Goal: Task Accomplishment & Management: Complete application form

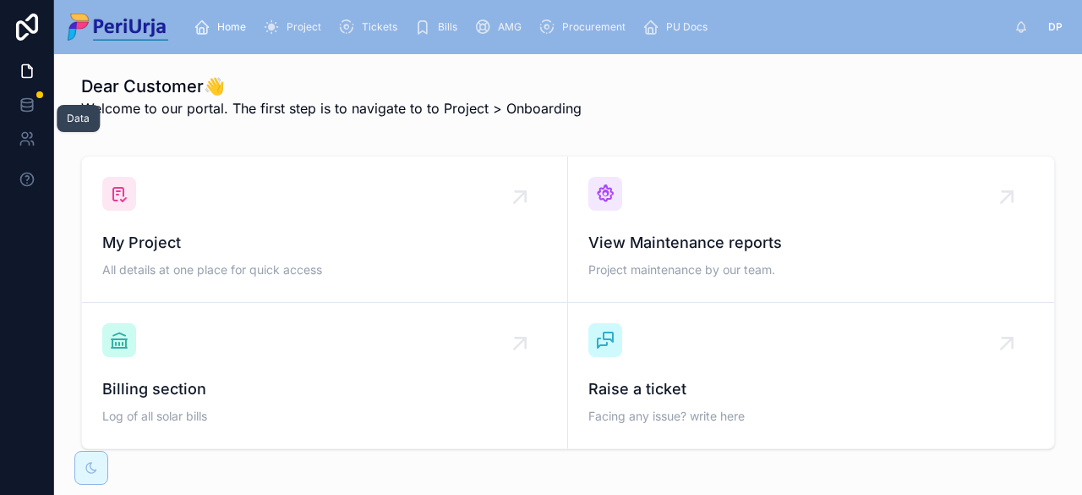
click at [17, 97] on link at bounding box center [26, 105] width 53 height 34
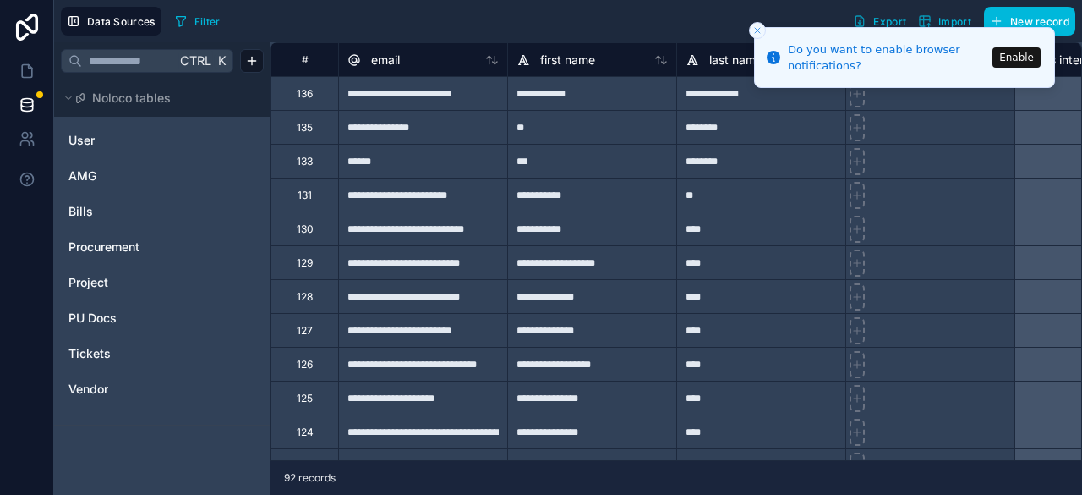
click at [761, 31] on icon "Close toast" at bounding box center [757, 30] width 10 height 10
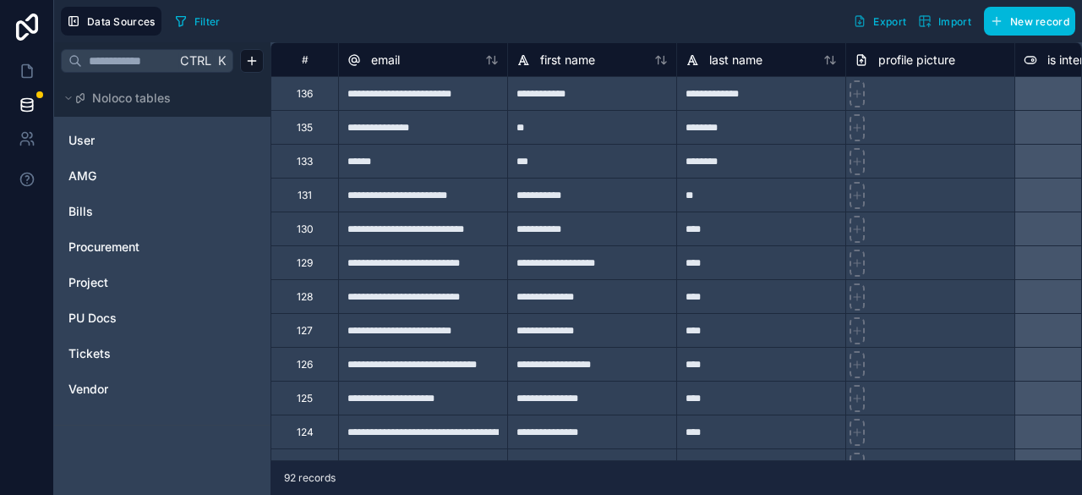
click at [1026, 23] on span "New record" at bounding box center [1039, 21] width 59 height 13
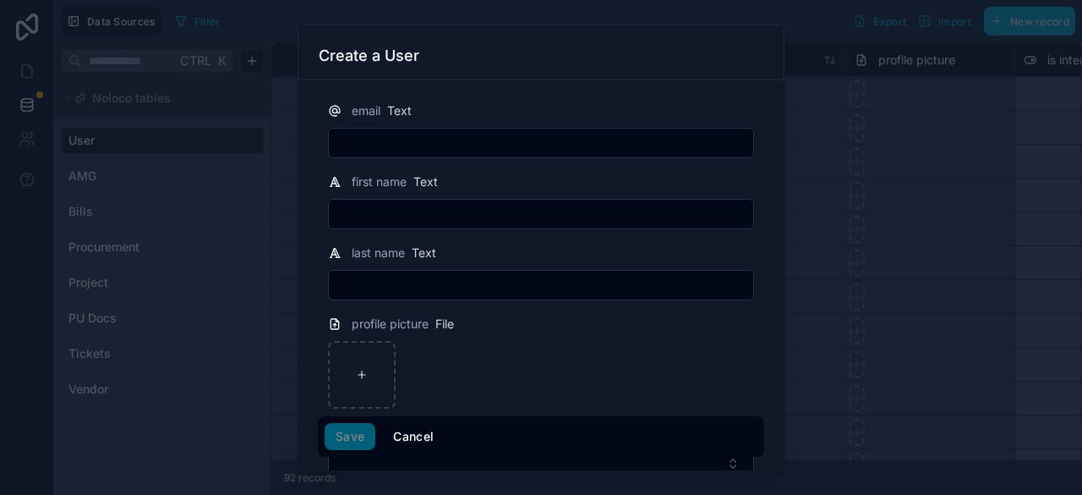
click at [420, 438] on button "Cancel" at bounding box center [413, 436] width 63 height 27
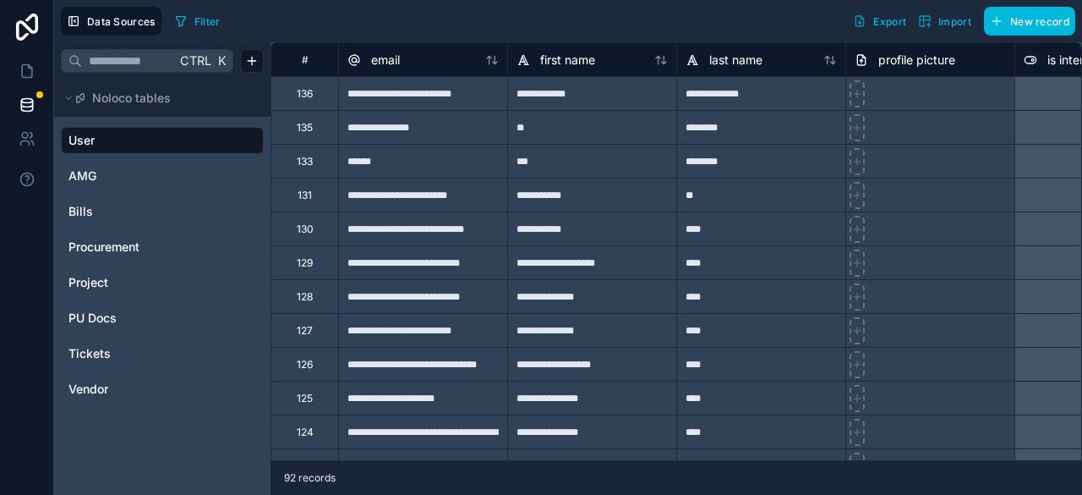
click at [124, 99] on span "Noloco tables" at bounding box center [131, 98] width 79 height 17
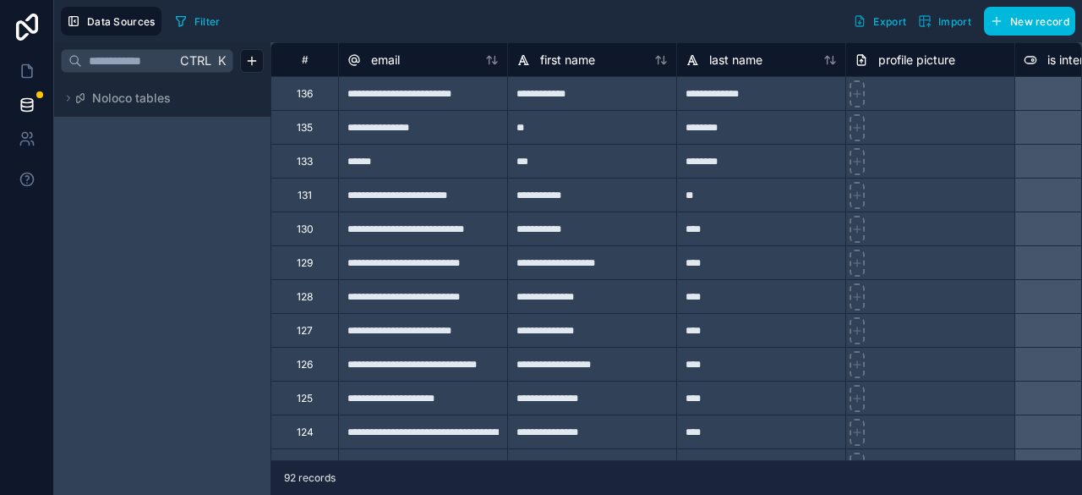
click at [124, 99] on span "Noloco tables" at bounding box center [131, 98] width 79 height 17
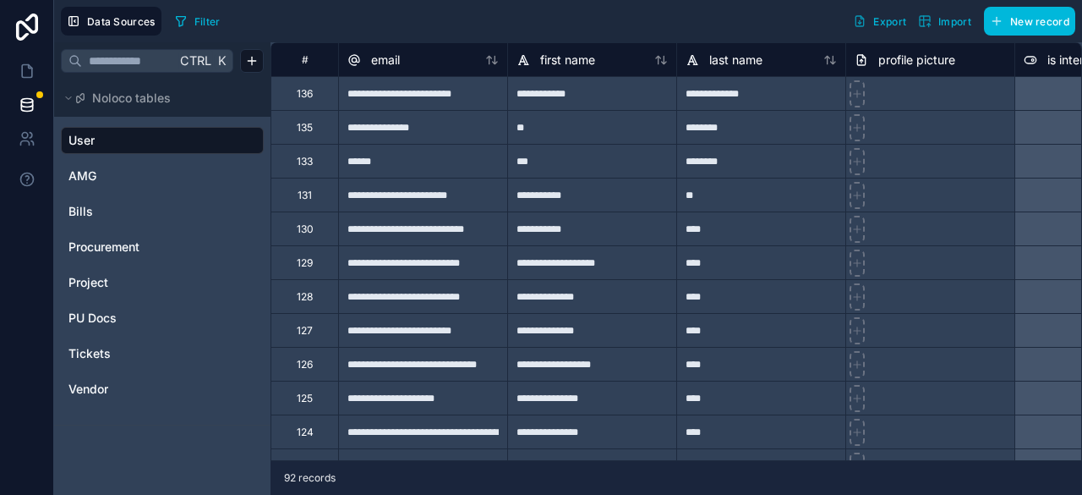
click at [1026, 22] on span "New record" at bounding box center [1039, 21] width 59 height 13
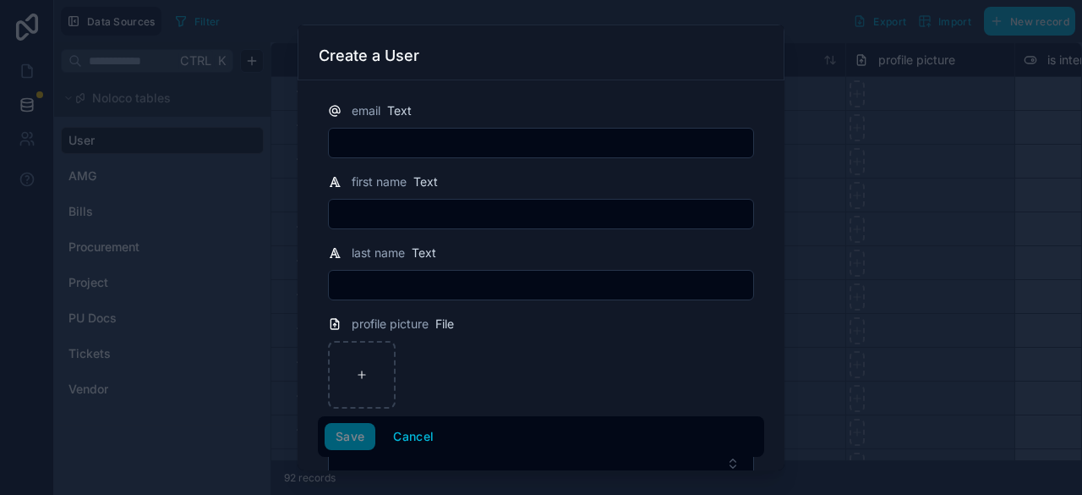
click at [426, 148] on input "text" at bounding box center [541, 143] width 424 height 24
type input "**********"
click at [440, 209] on input "text" at bounding box center [541, 214] width 424 height 24
type input "**********"
click at [440, 290] on input "text" at bounding box center [541, 285] width 424 height 24
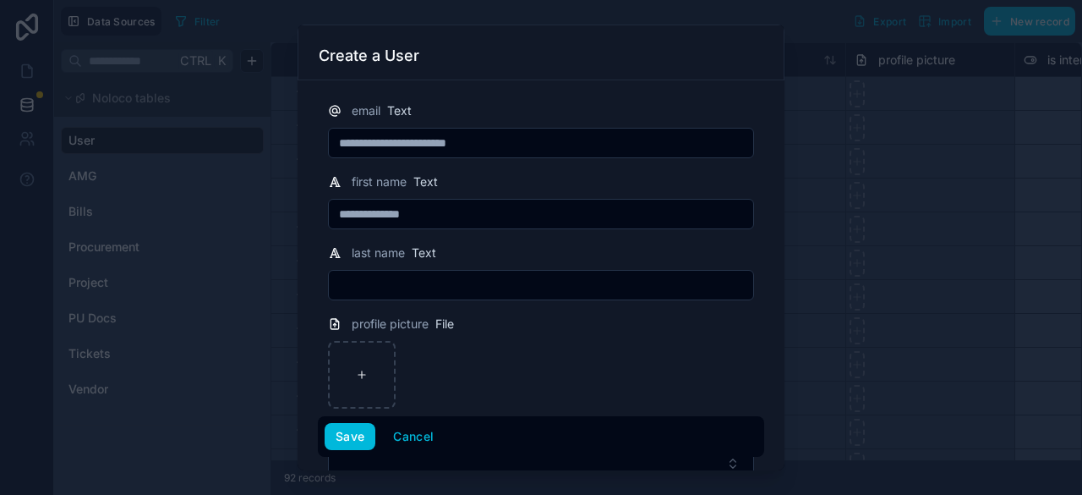
type input "**********"
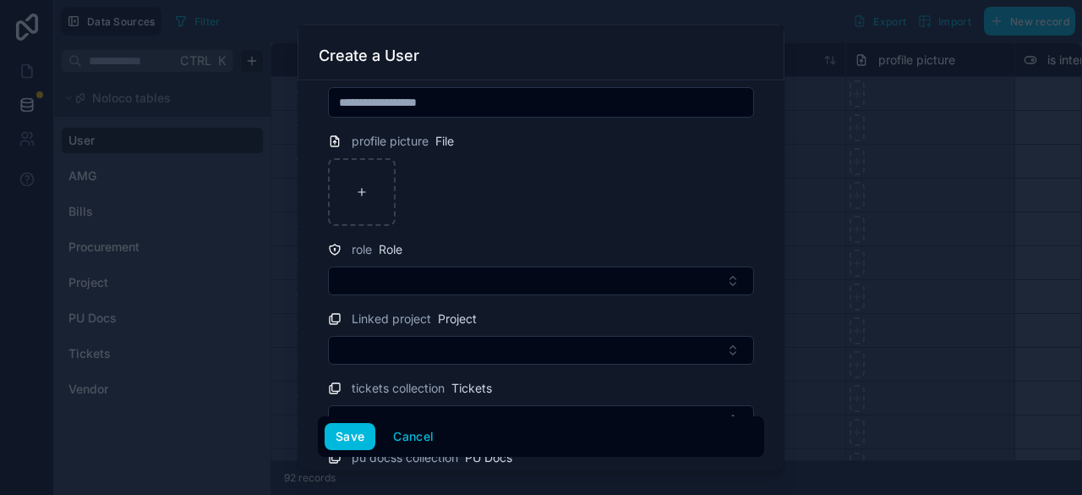
scroll to position [254, 0]
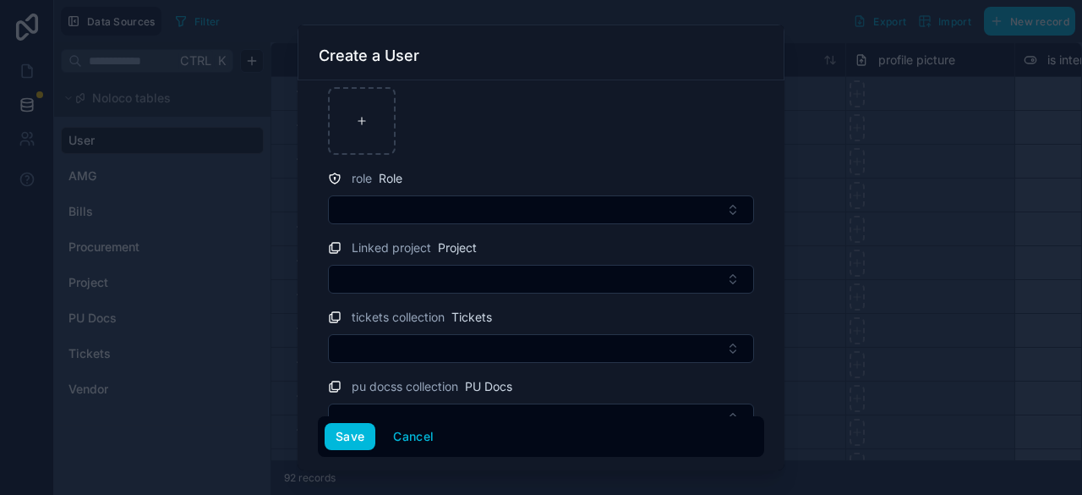
click at [463, 211] on button "Select Button" at bounding box center [541, 209] width 426 height 29
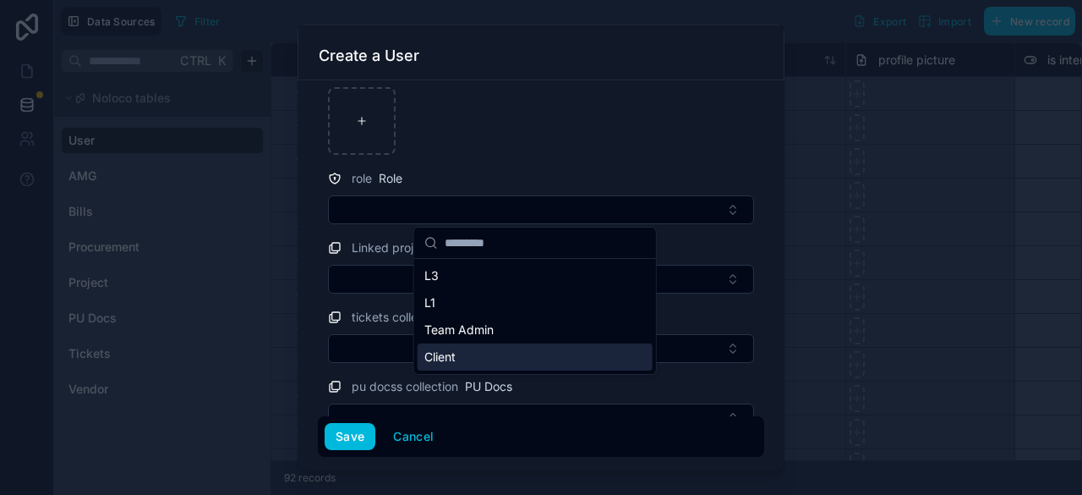
click at [466, 361] on div "Client" at bounding box center [535, 356] width 235 height 27
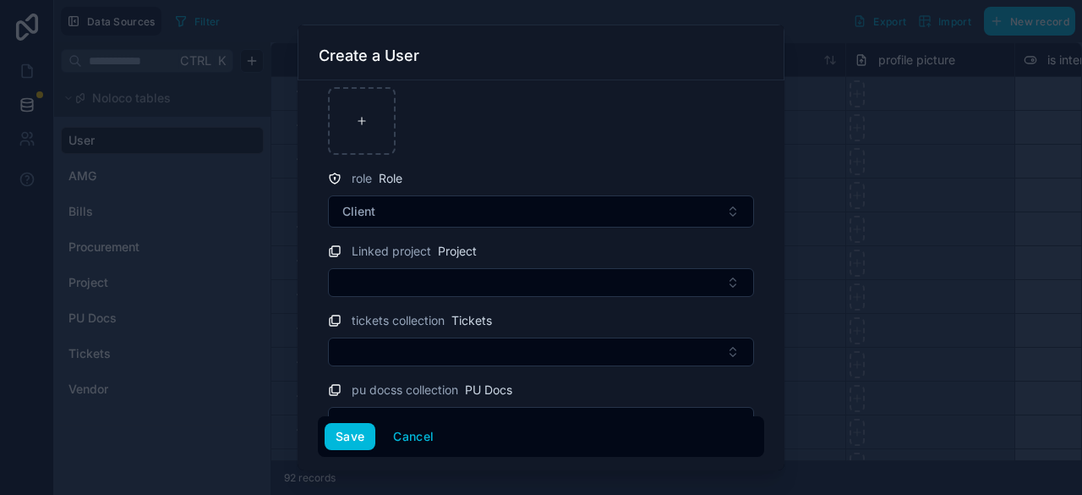
click at [354, 440] on button "Save" at bounding box center [350, 436] width 51 height 27
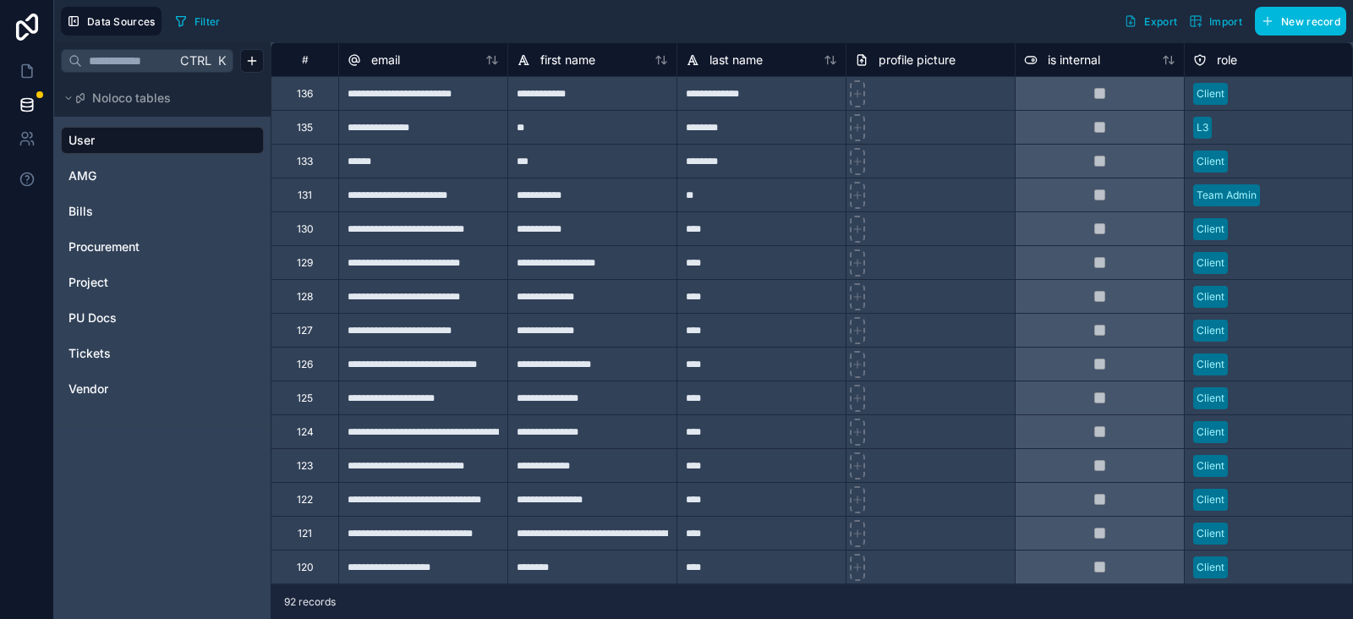
click at [167, 102] on span "Noloco tables" at bounding box center [131, 98] width 79 height 17
click at [251, 60] on html "**********" at bounding box center [676, 309] width 1353 height 619
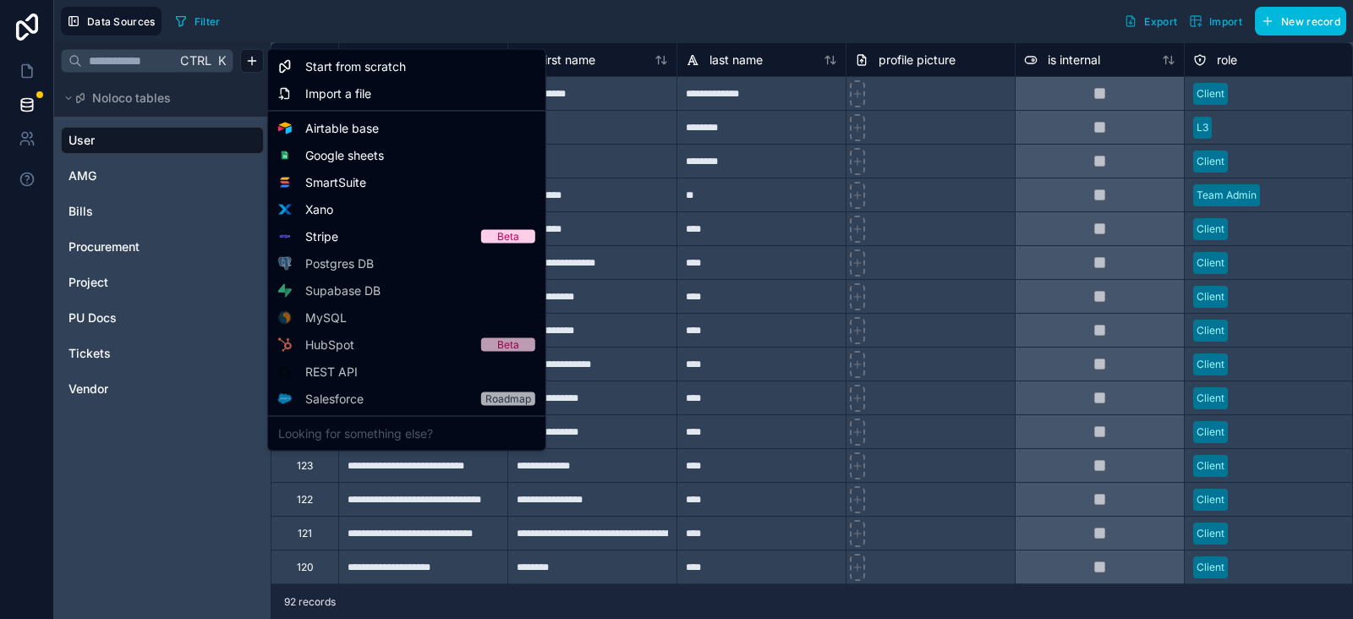
click at [193, 141] on html "**********" at bounding box center [676, 309] width 1353 height 619
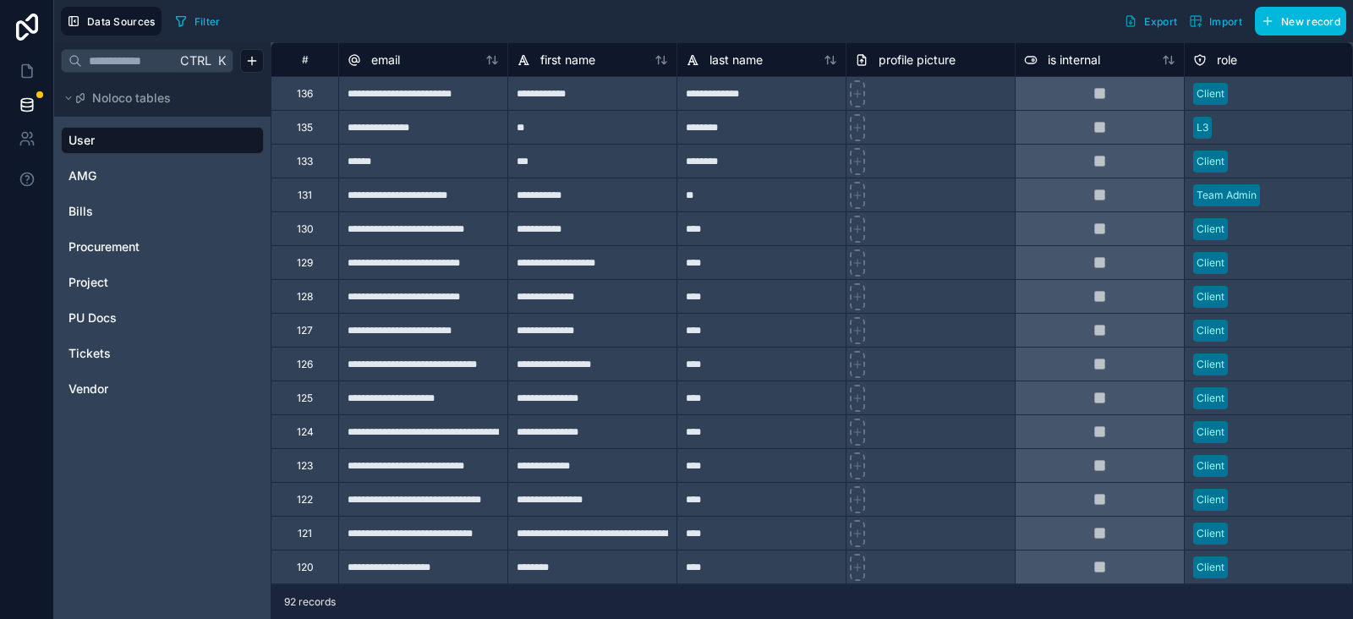
click at [400, 26] on div "Filter Export Import New record" at bounding box center [757, 21] width 1178 height 29
click at [1081, 20] on button "New record" at bounding box center [1300, 21] width 91 height 29
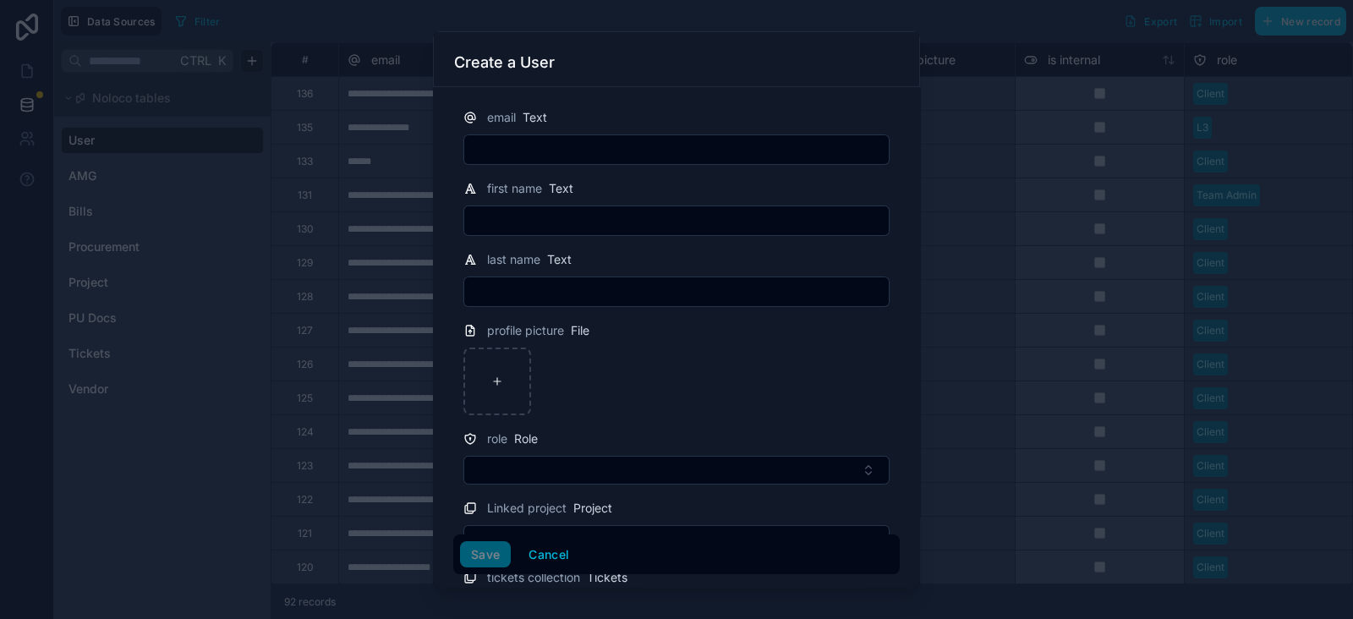
click at [622, 159] on input "text" at bounding box center [676, 150] width 424 height 24
type input "**********"
click at [588, 217] on input "text" at bounding box center [676, 221] width 424 height 24
type input "**********"
click at [562, 293] on input "text" at bounding box center [676, 292] width 424 height 24
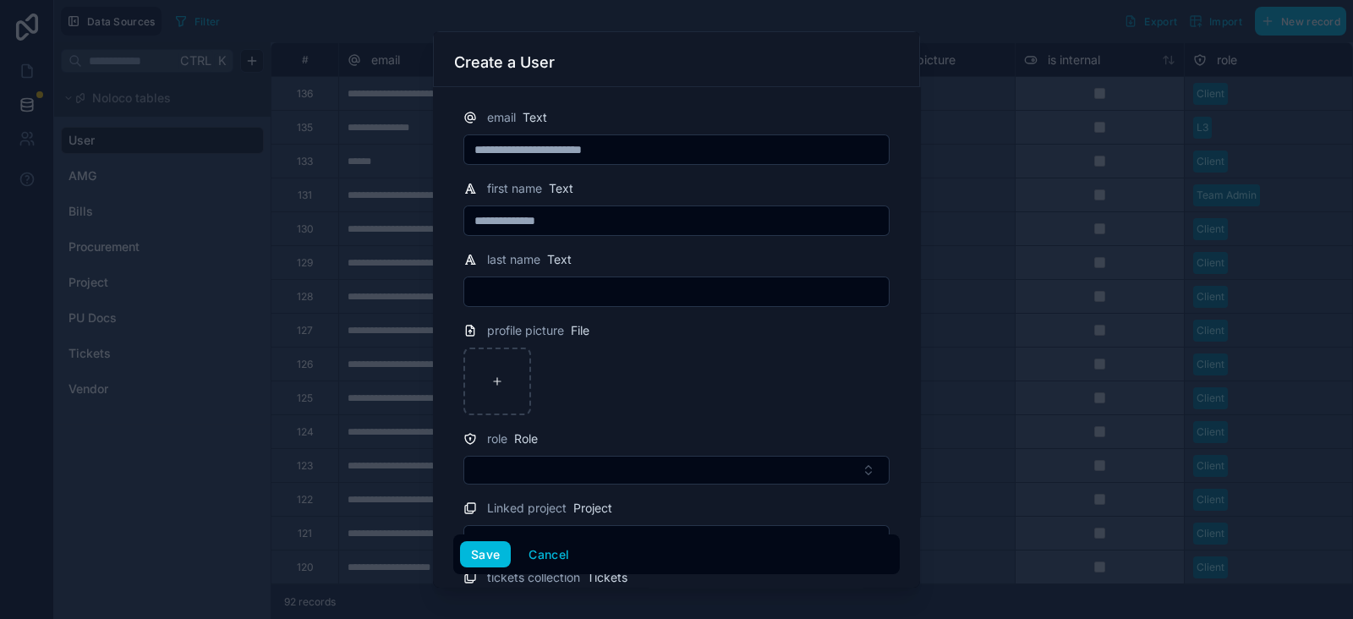
type input "**********"
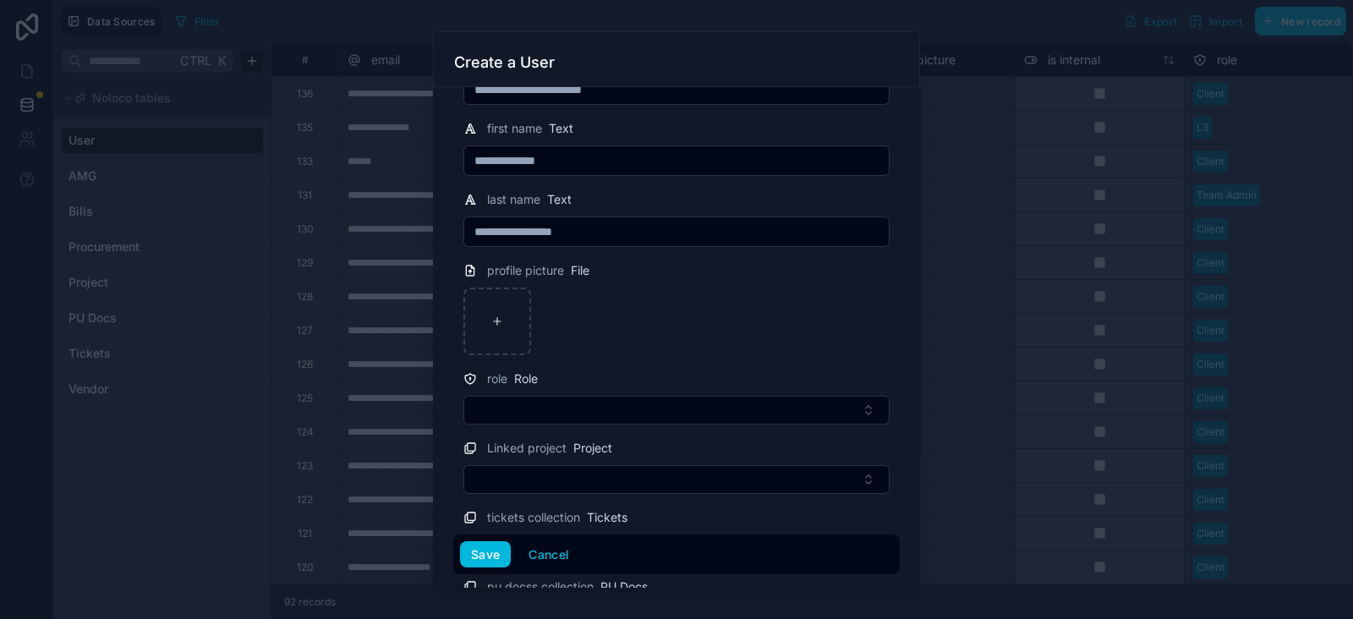
scroll to position [169, 0]
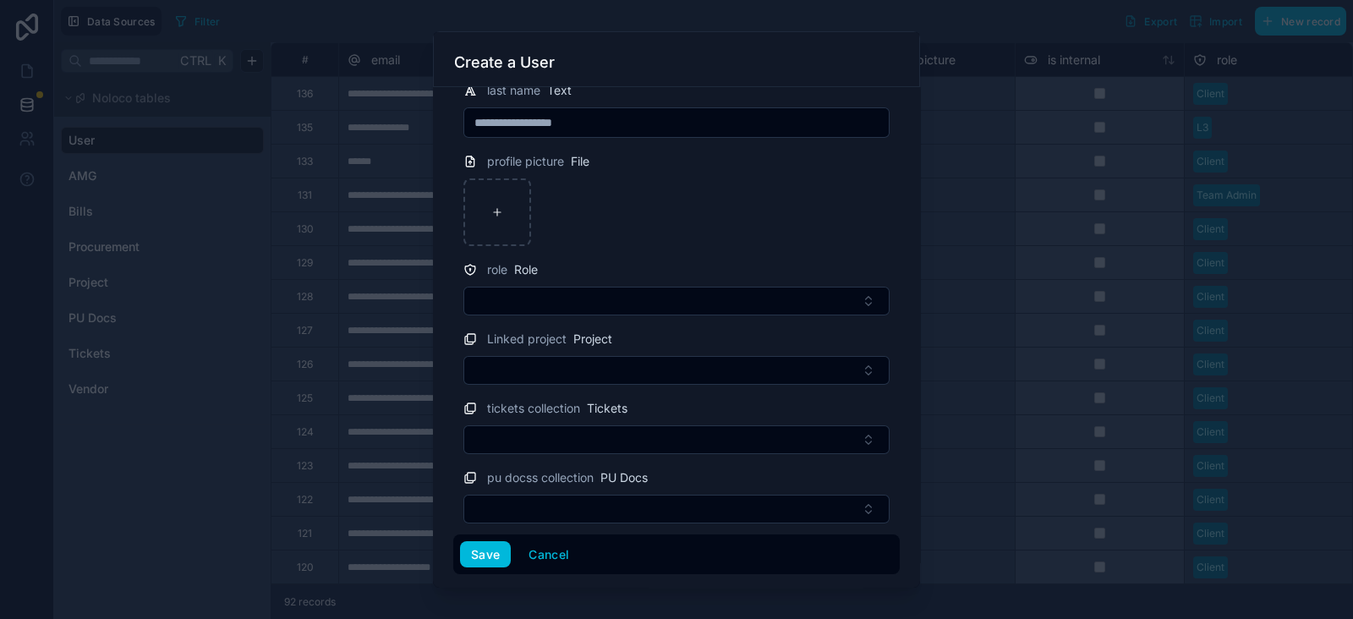
click at [600, 305] on button "Select Button" at bounding box center [676, 301] width 426 height 29
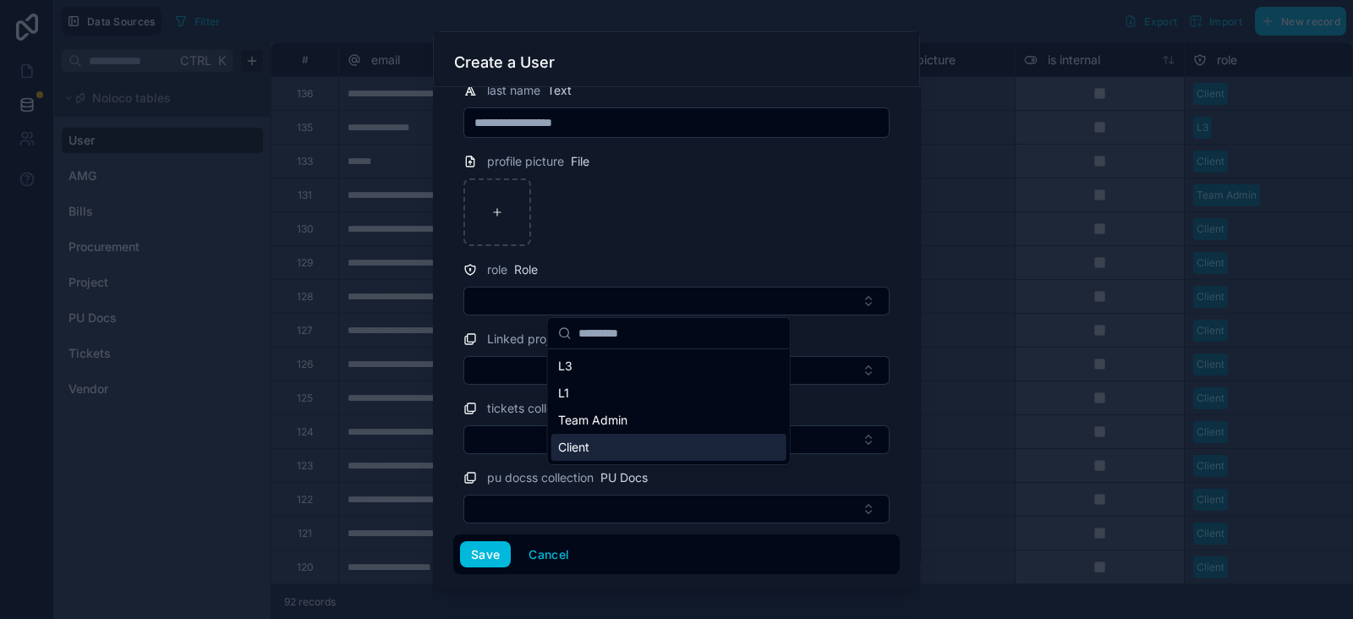
click at [584, 443] on span "Client" at bounding box center [573, 447] width 31 height 17
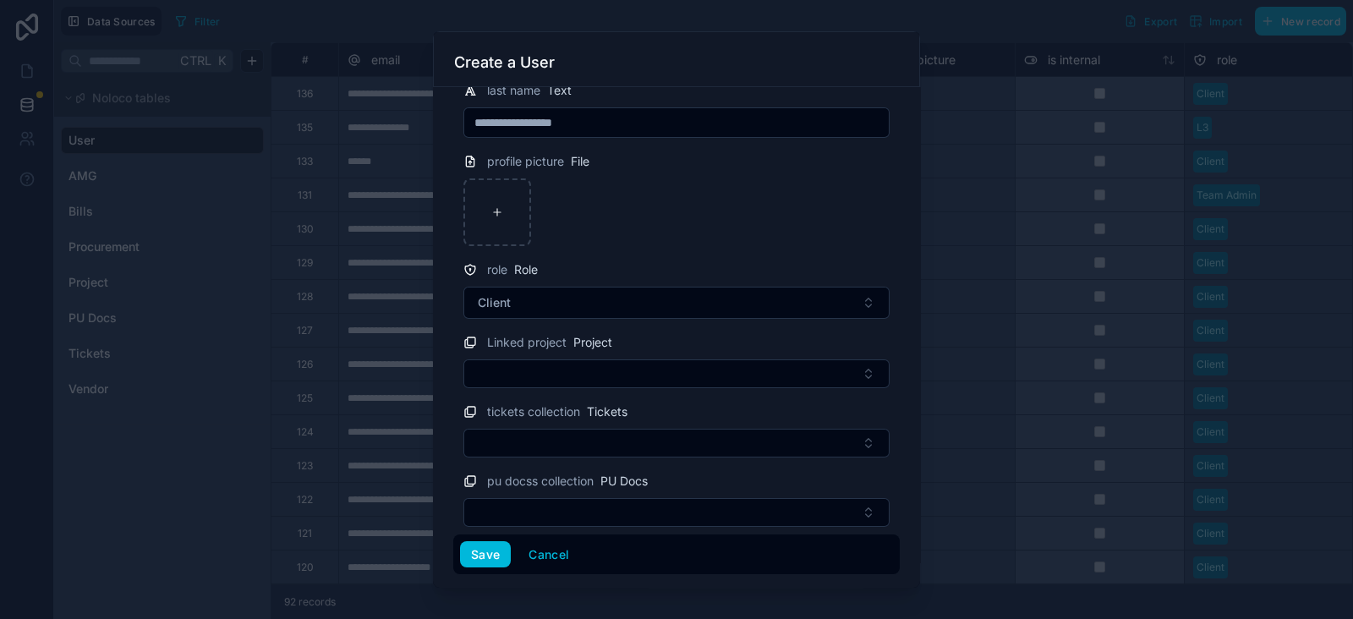
click at [588, 369] on button "Select Button" at bounding box center [676, 373] width 426 height 29
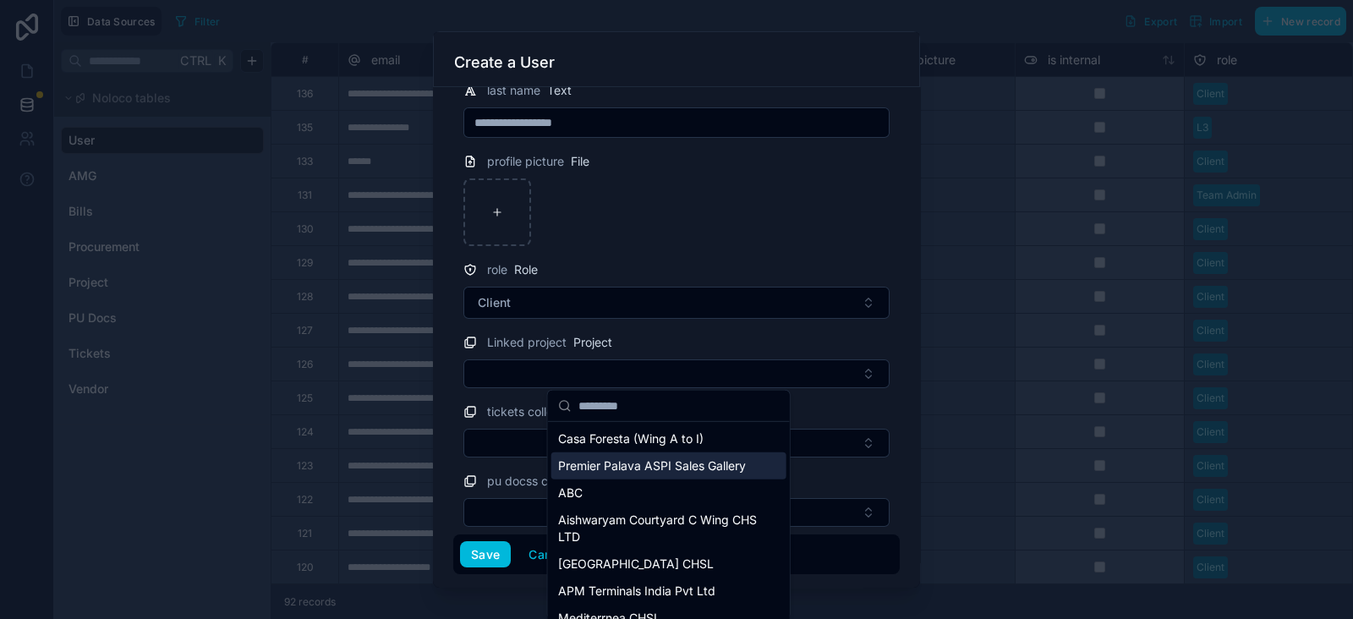
click at [653, 470] on span "Premier Palava ASPI Sales Gallery" at bounding box center [652, 465] width 188 height 17
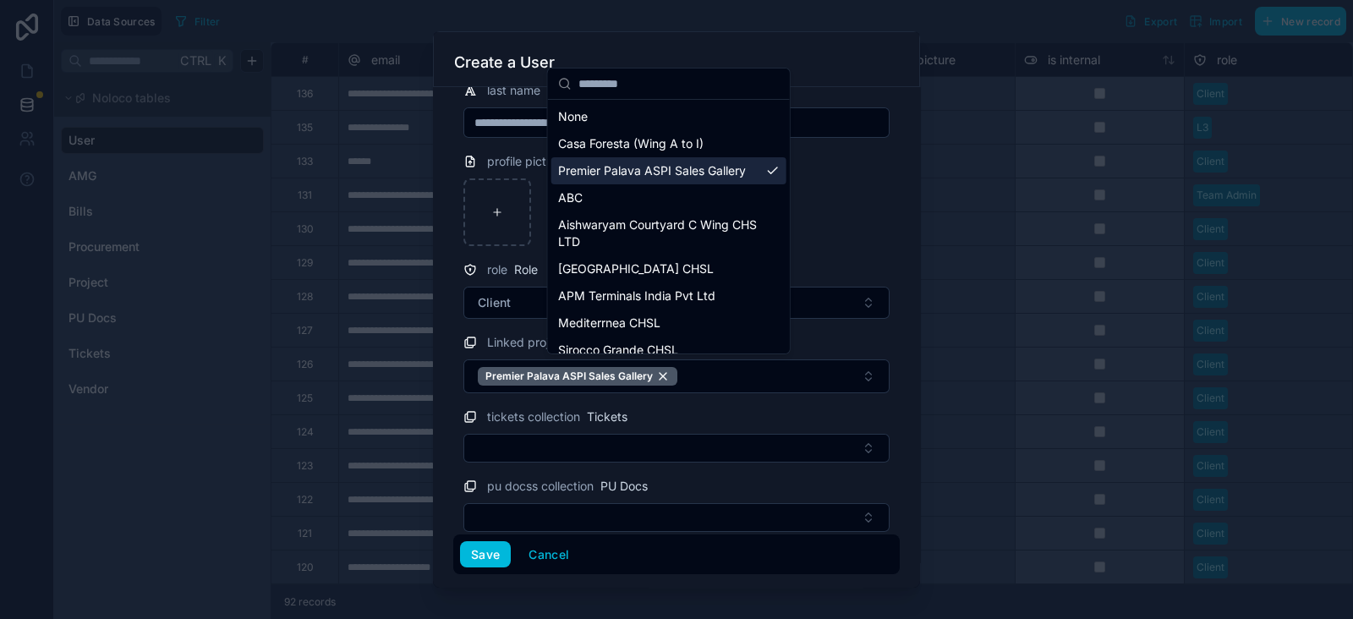
click at [845, 230] on div at bounding box center [676, 212] width 426 height 68
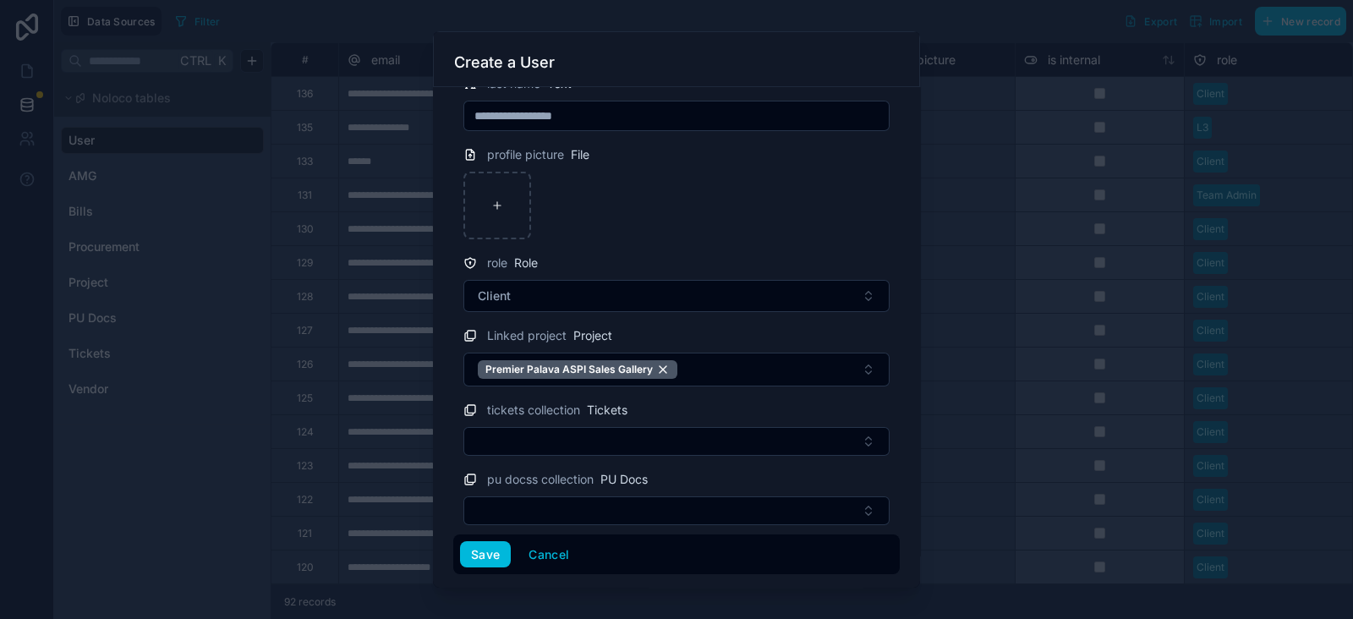
scroll to position [177, 0]
click at [490, 494] on button "Save" at bounding box center [485, 554] width 51 height 27
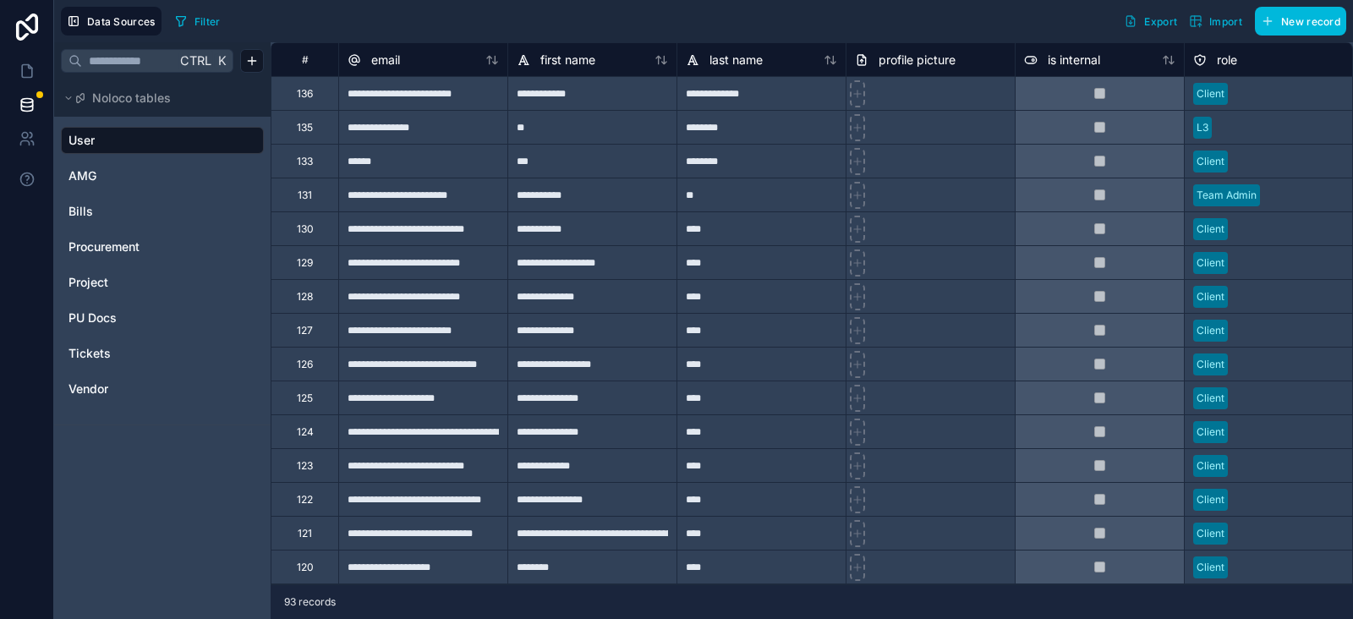
click at [307, 60] on div "#" at bounding box center [304, 59] width 41 height 13
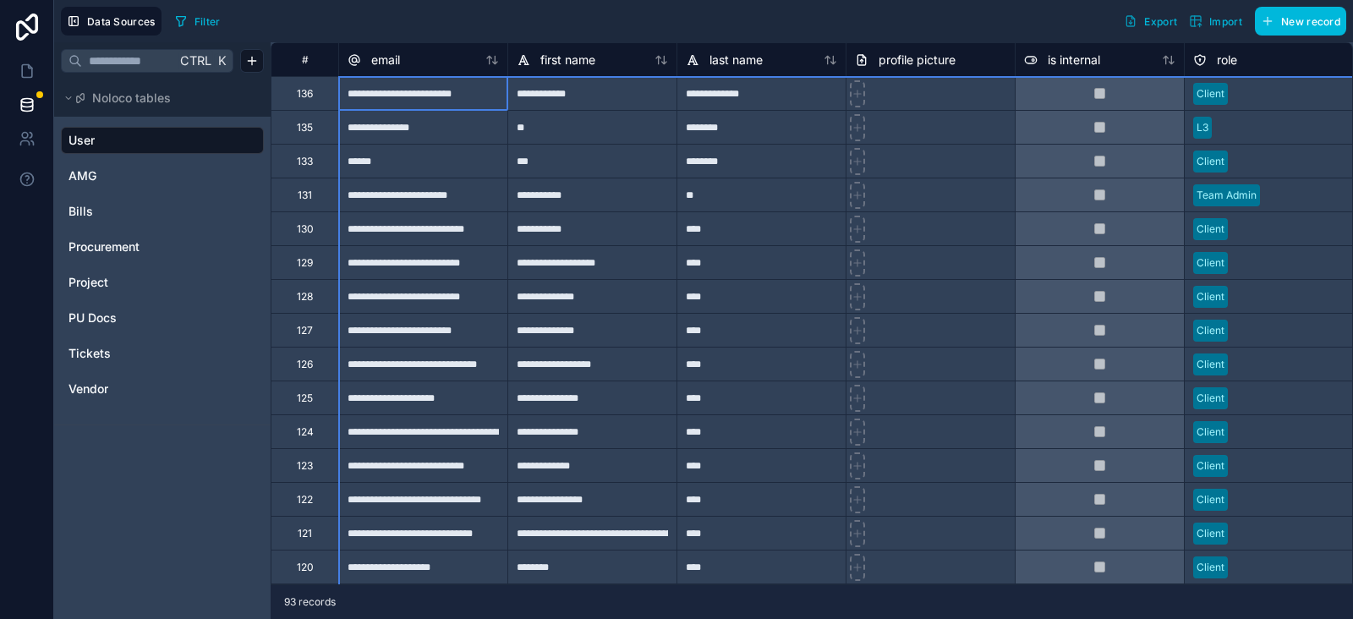
click at [134, 63] on input "text" at bounding box center [129, 61] width 94 height 30
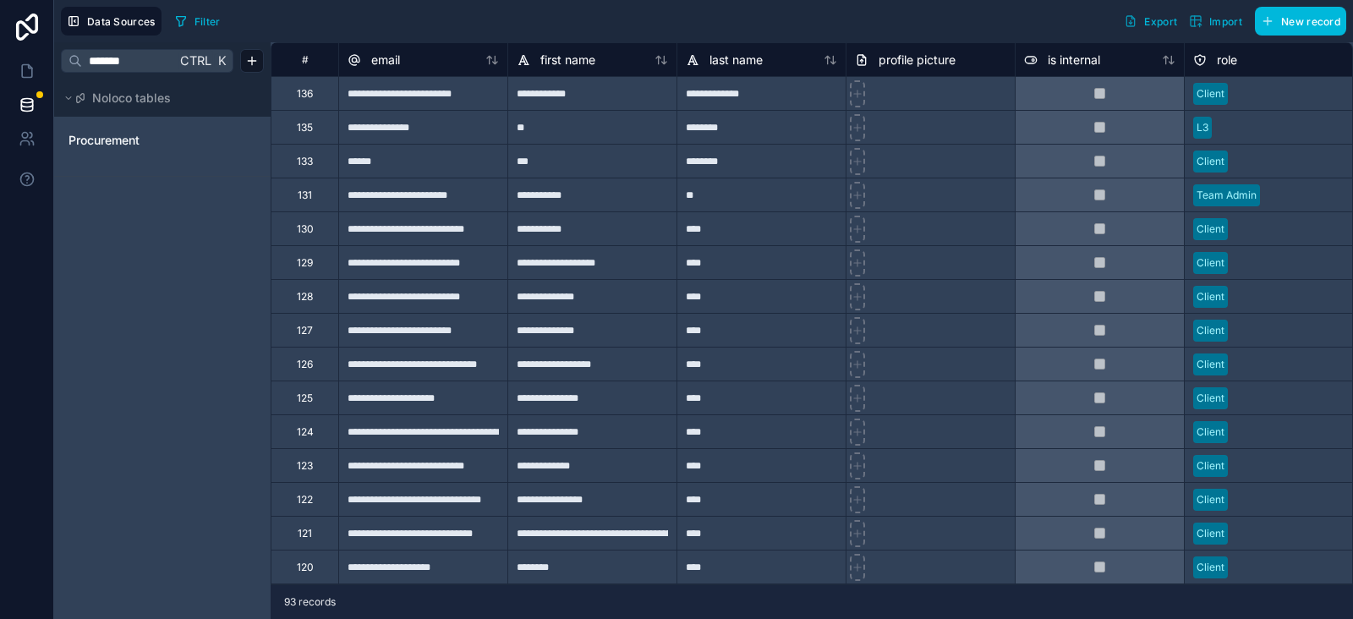
type input "*******"
click at [23, 134] on icon at bounding box center [27, 138] width 17 height 17
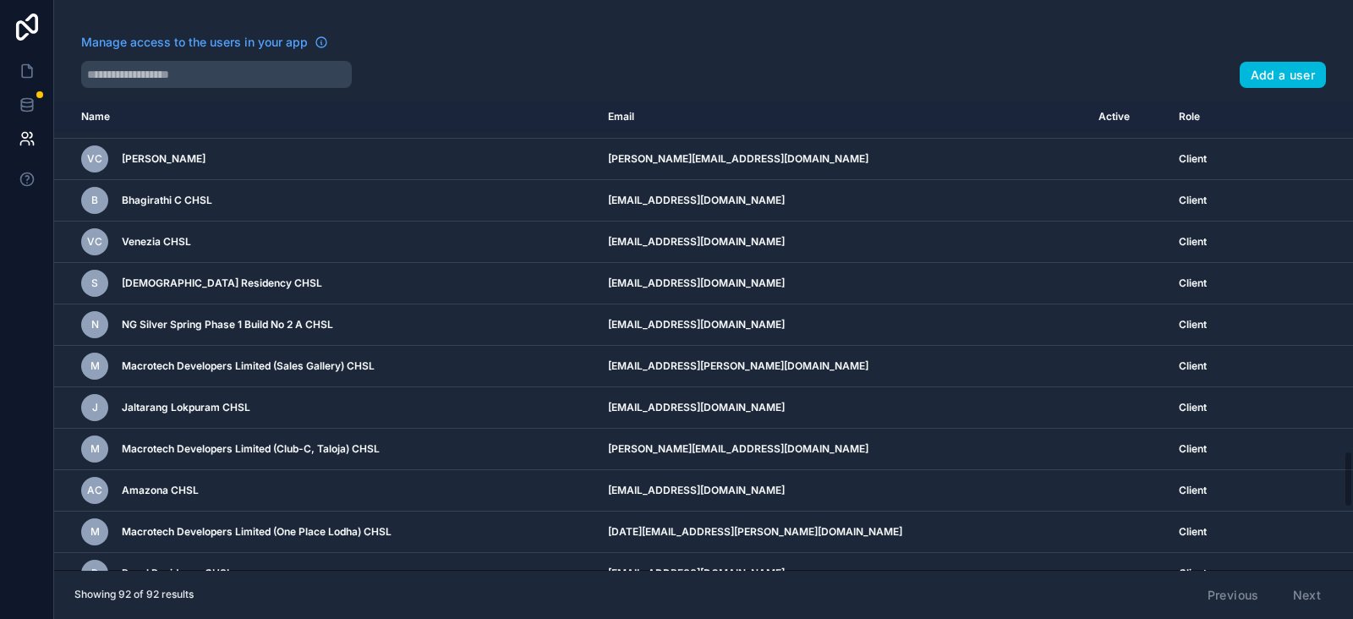
scroll to position [3358, 0]
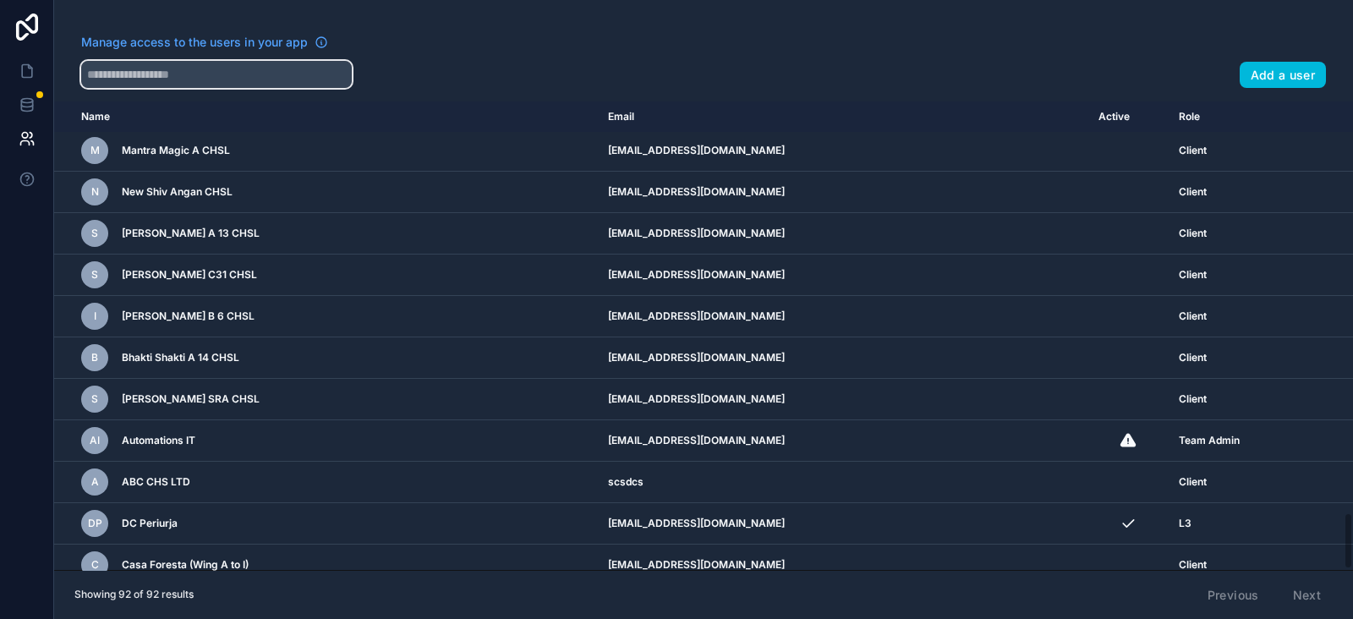
click at [212, 79] on input "text" at bounding box center [216, 74] width 271 height 27
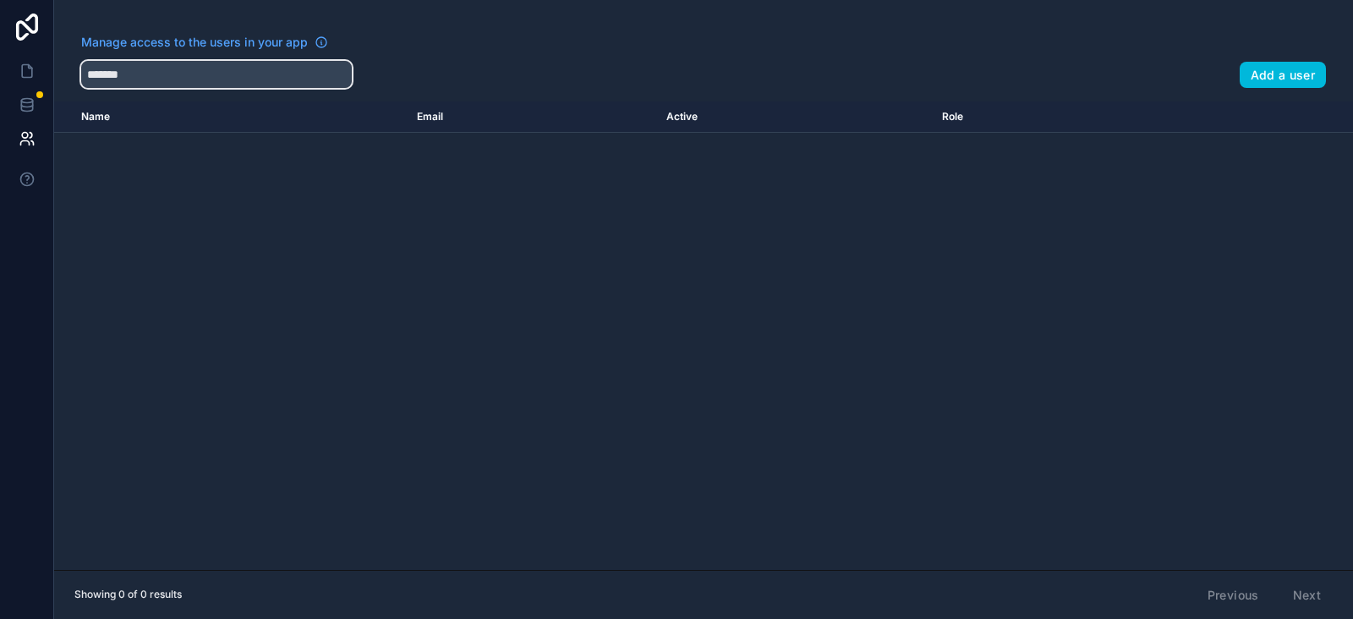
type input "*******"
click at [1081, 72] on button "Add a user" at bounding box center [1282, 75] width 87 height 27
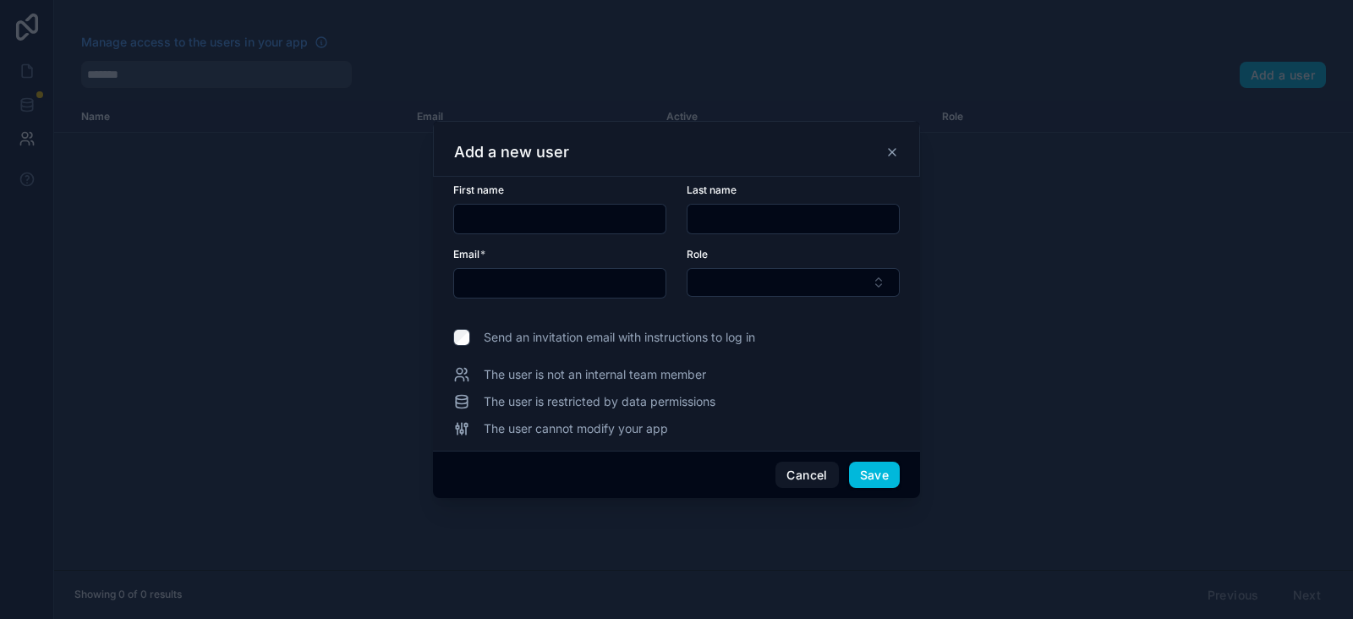
click at [549, 216] on input "text" at bounding box center [559, 219] width 211 height 24
type input "**********"
click at [729, 216] on input "text" at bounding box center [792, 219] width 211 height 24
type input "**********"
click at [550, 284] on input "text" at bounding box center [559, 283] width 211 height 24
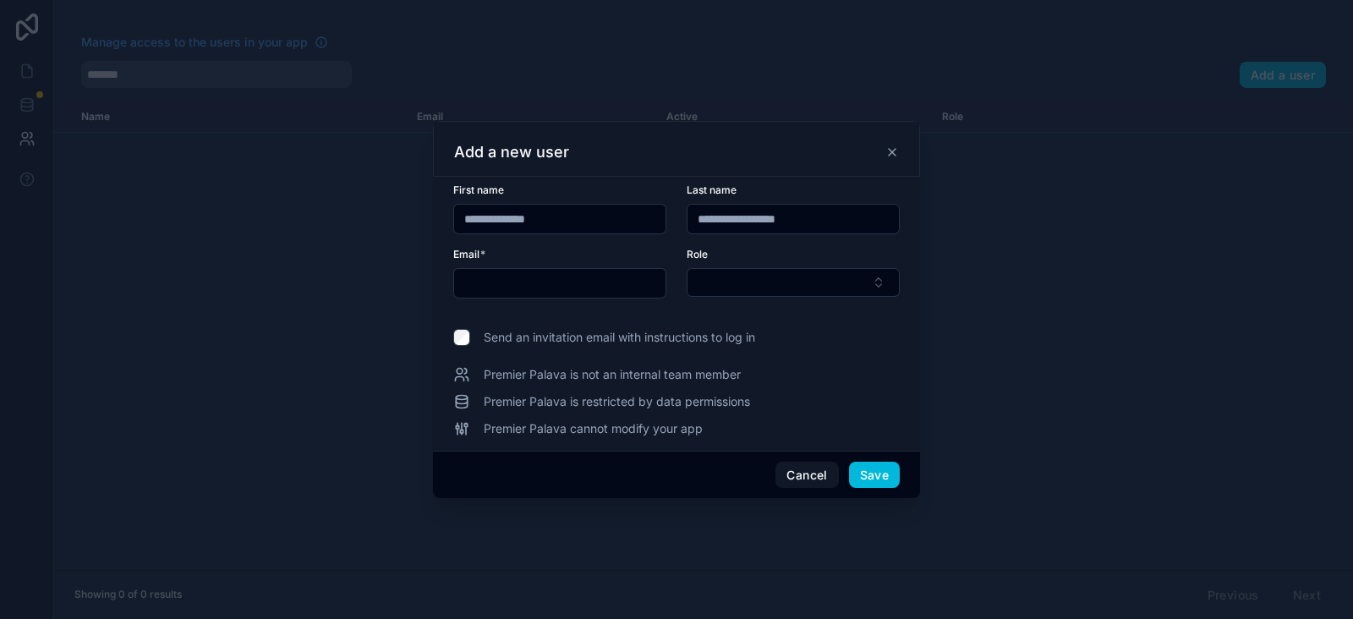
type input "**********"
click at [770, 282] on button "Select Button" at bounding box center [793, 282] width 213 height 29
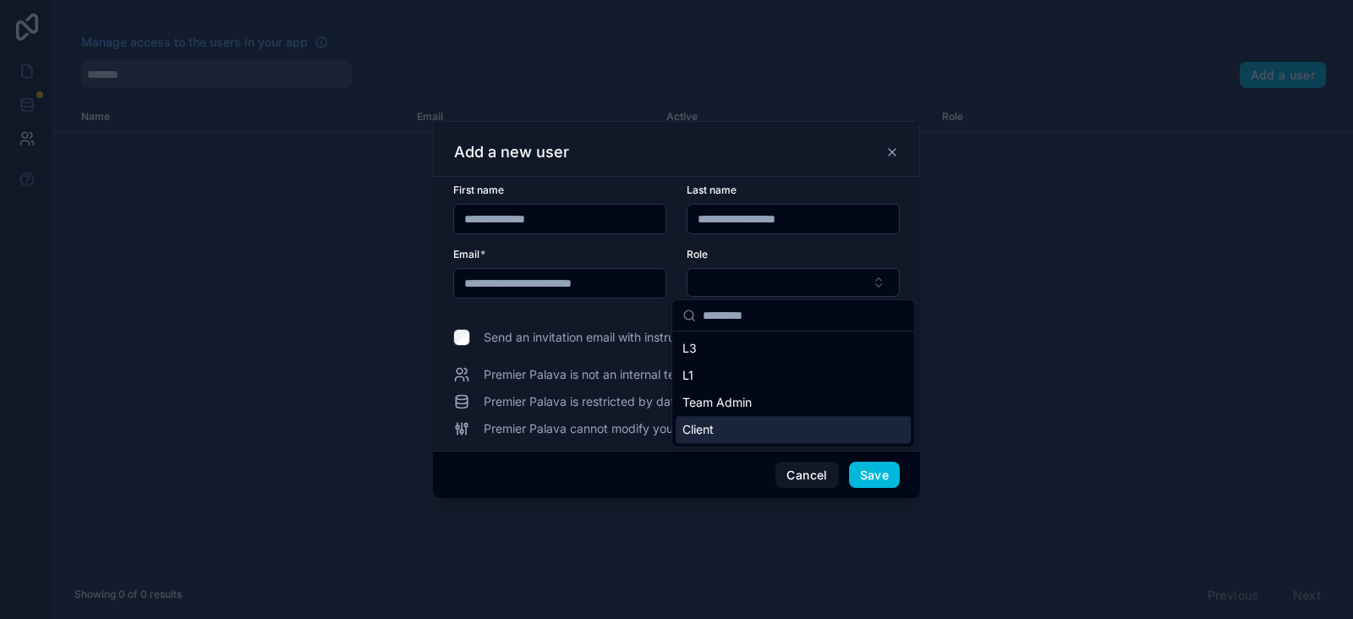
click at [732, 420] on div "Client" at bounding box center [793, 429] width 235 height 27
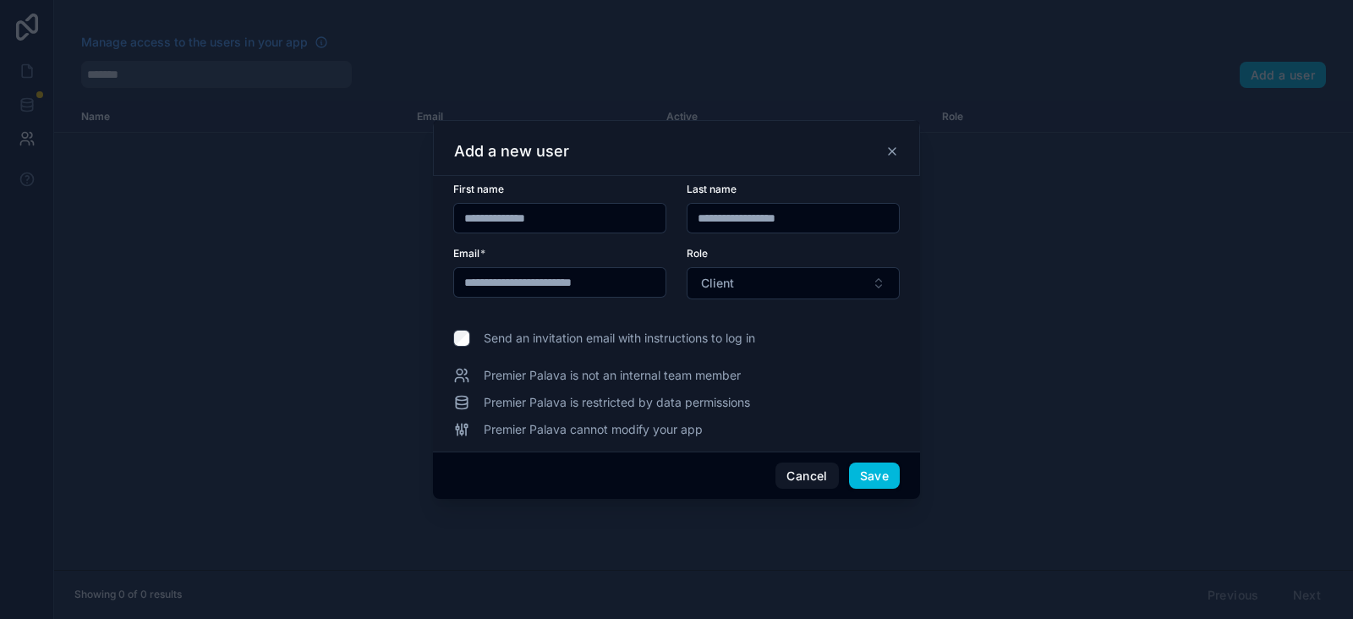
click at [876, 477] on button "Save" at bounding box center [874, 475] width 51 height 27
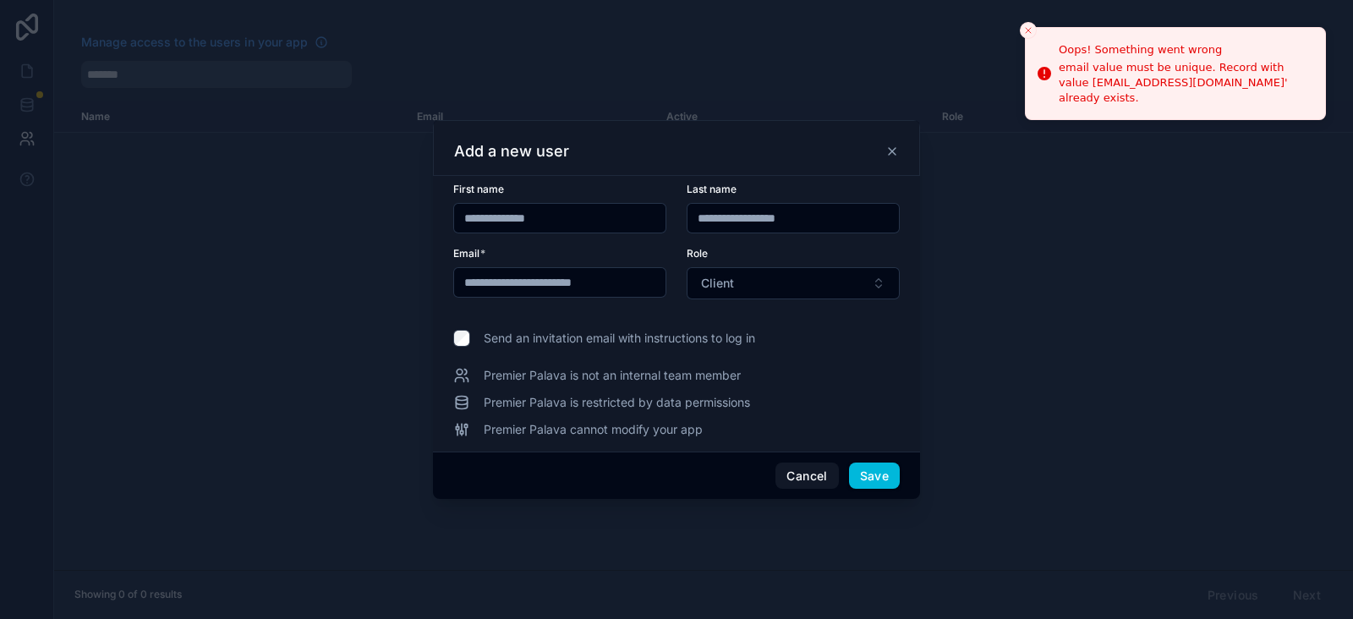
click at [801, 473] on button "Cancel" at bounding box center [806, 475] width 63 height 27
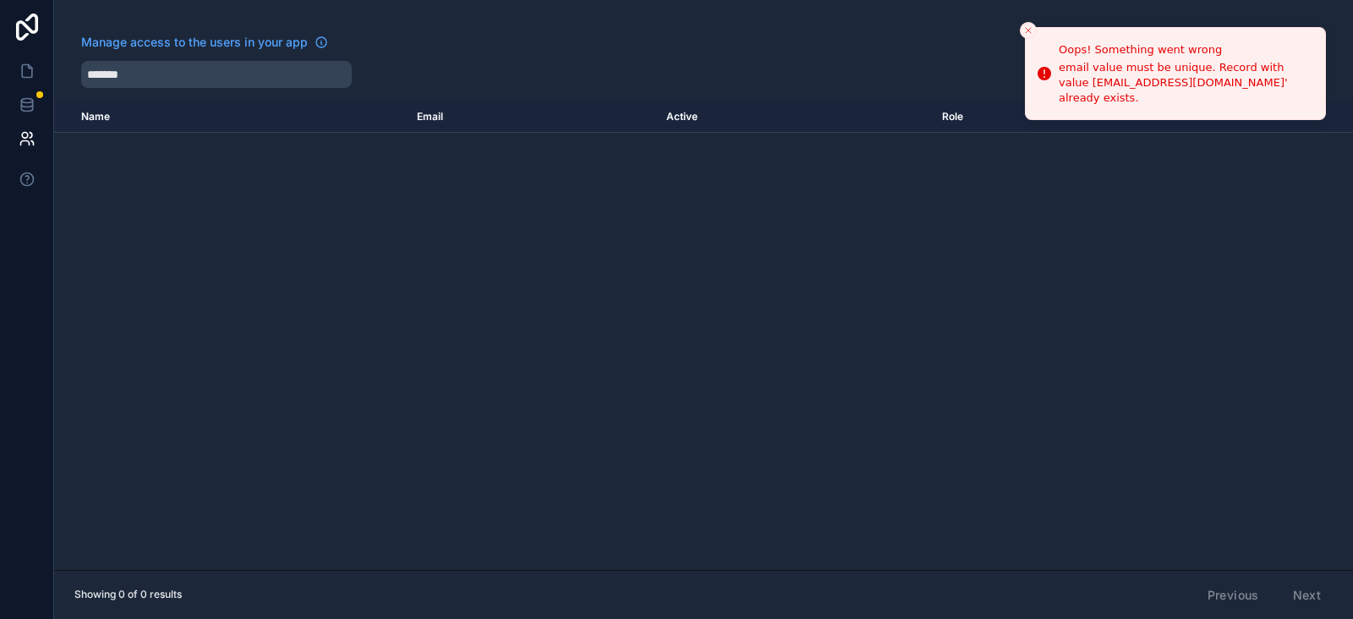
click at [211, 494] on div "Name Email Active Role [DOMAIN_NAME]" at bounding box center [703, 335] width 1299 height 468
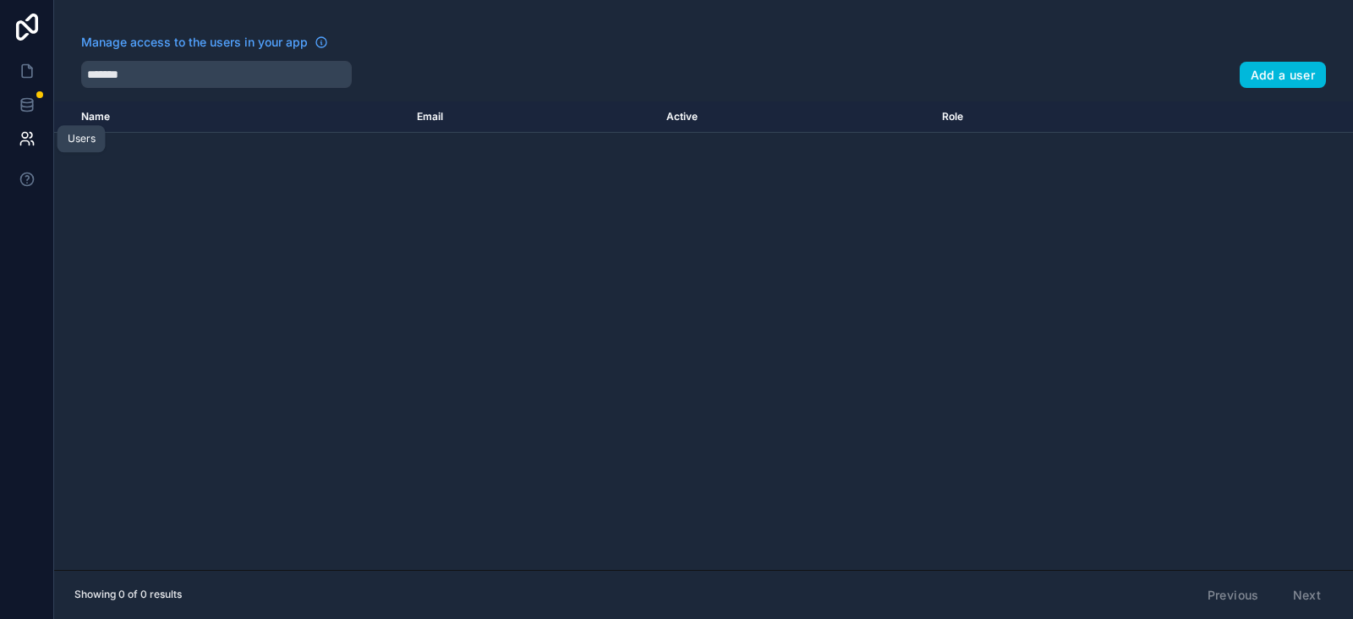
click at [29, 133] on icon at bounding box center [27, 138] width 17 height 17
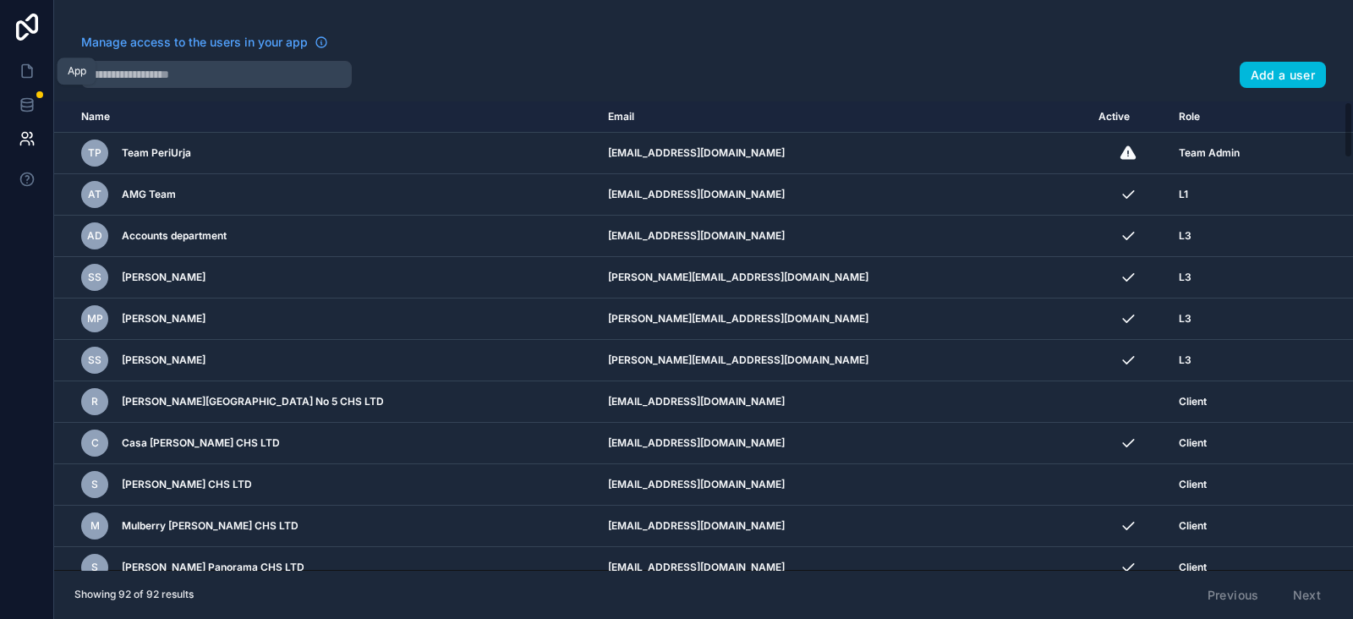
click at [30, 78] on icon at bounding box center [27, 71] width 10 height 13
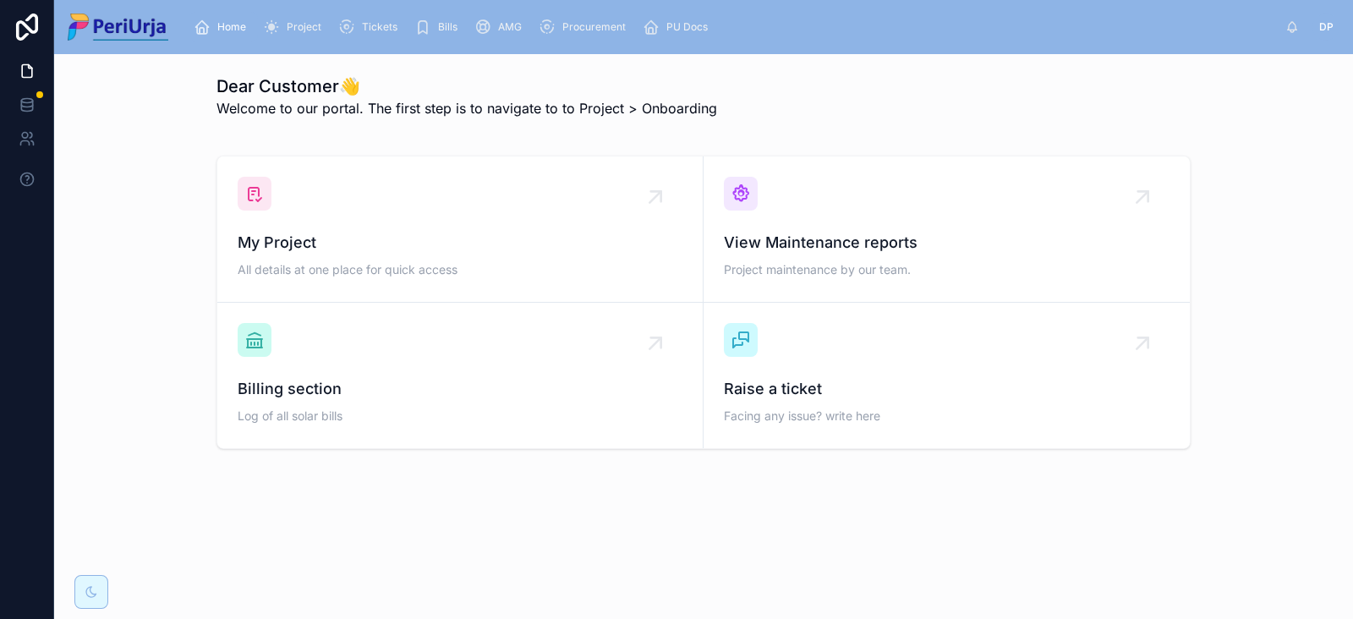
click at [334, 208] on div "My Project All details at one place for quick access" at bounding box center [460, 229] width 445 height 105
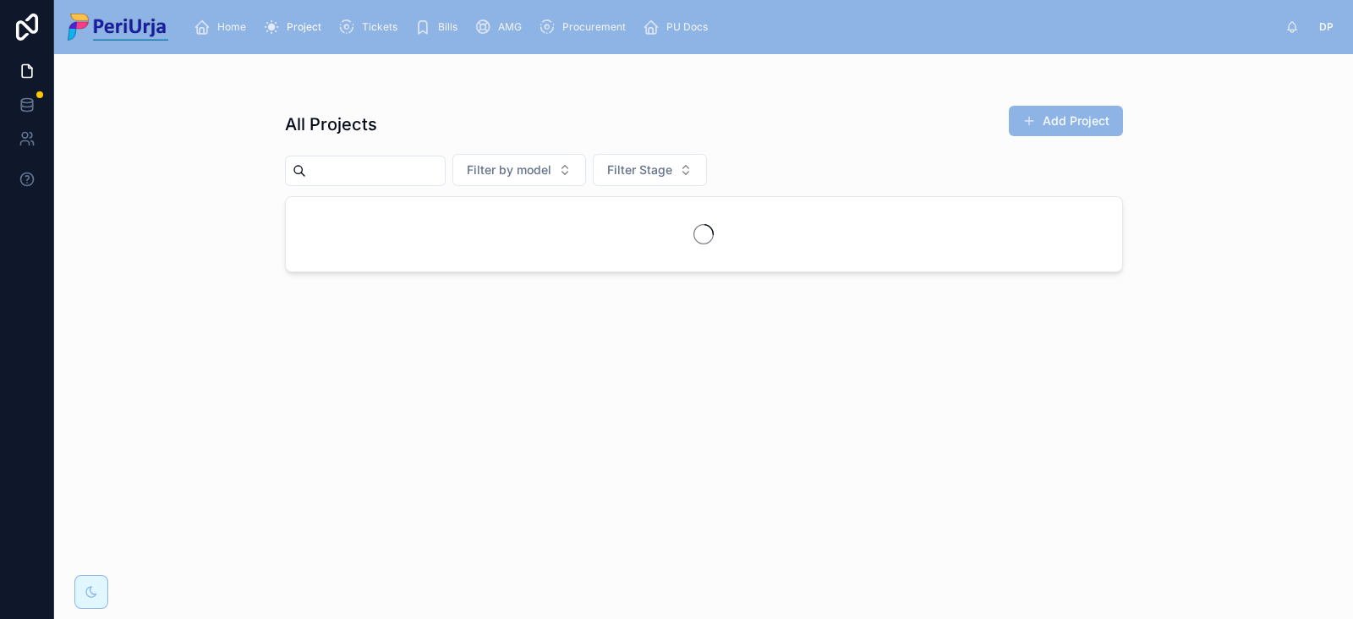
click at [334, 208] on div at bounding box center [704, 234] width 836 height 74
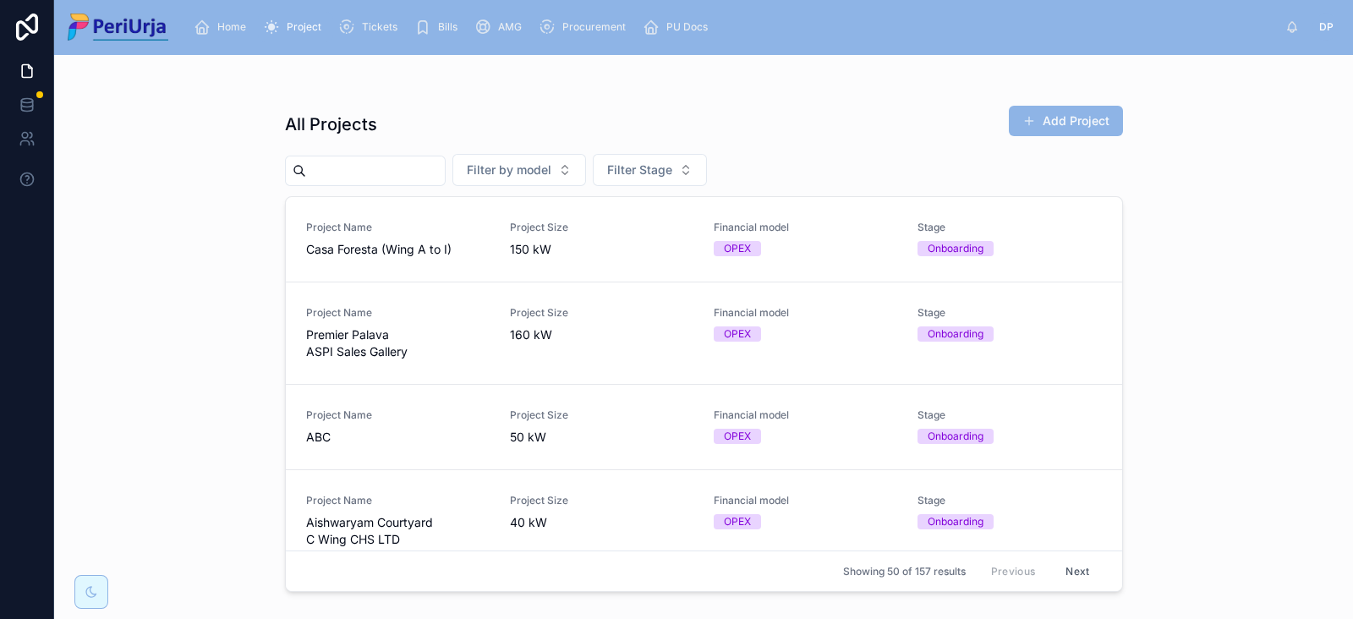
click at [1052, 129] on button "Add Project" at bounding box center [1066, 121] width 114 height 30
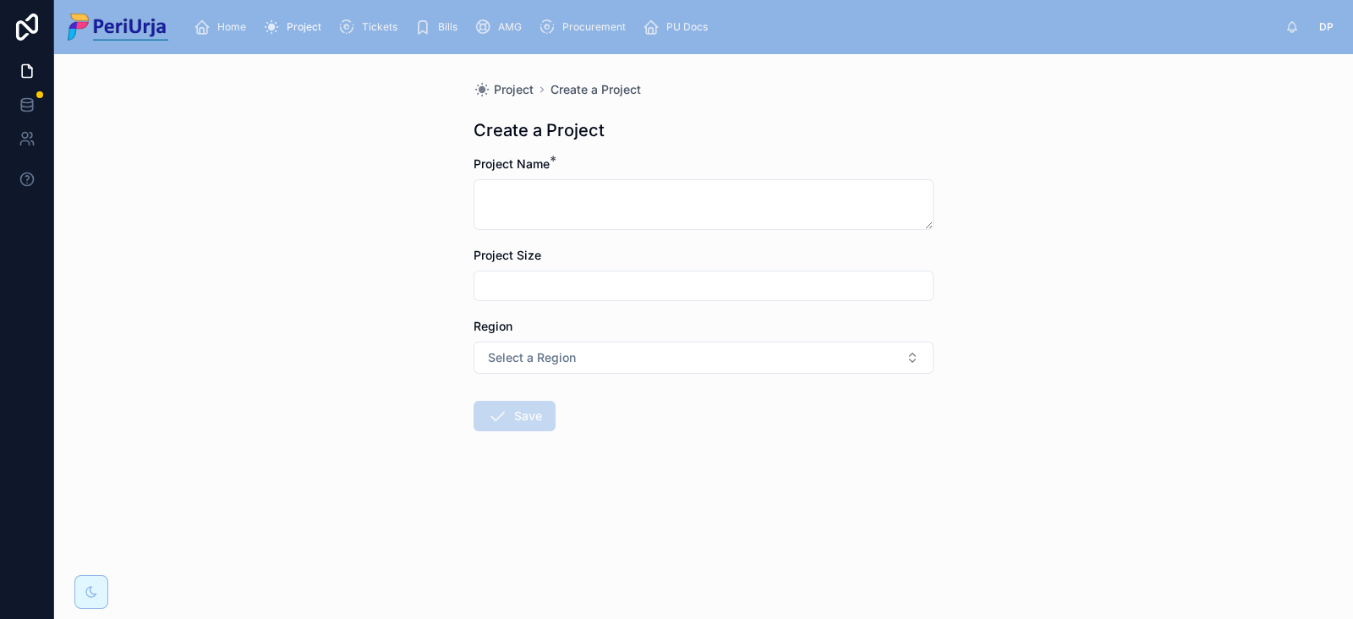
click at [358, 28] on div "Tickets" at bounding box center [371, 27] width 66 height 27
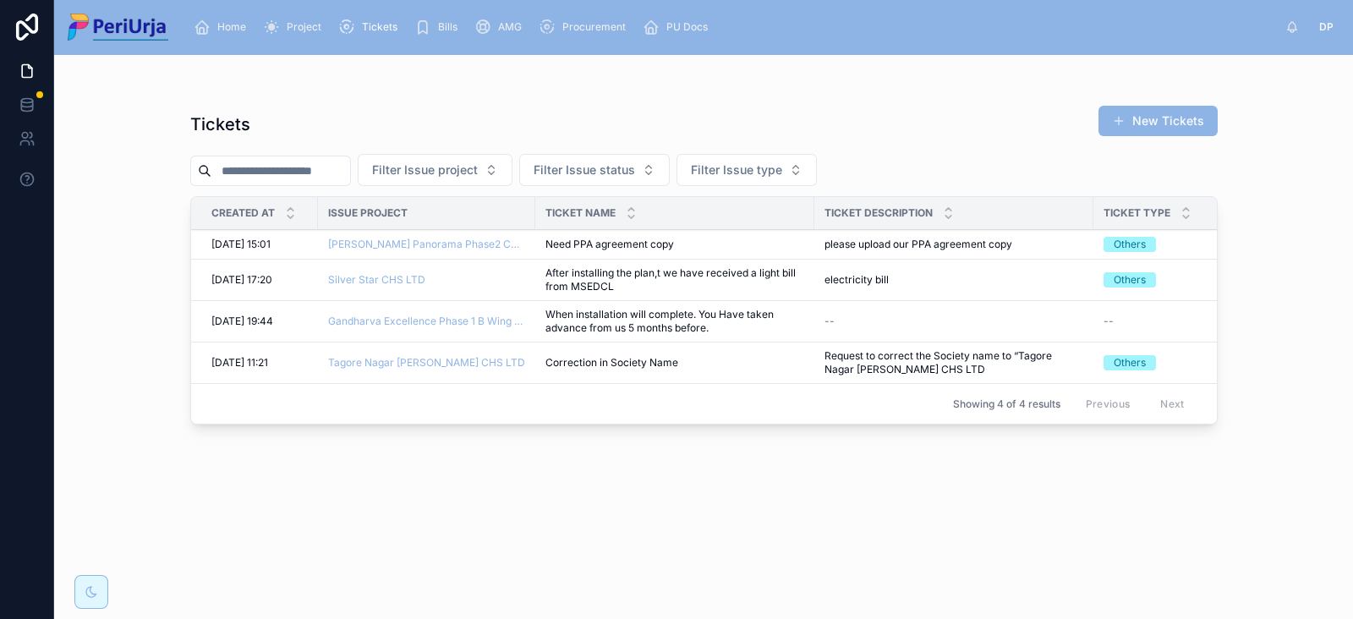
click at [446, 23] on span "Bills" at bounding box center [447, 27] width 19 height 14
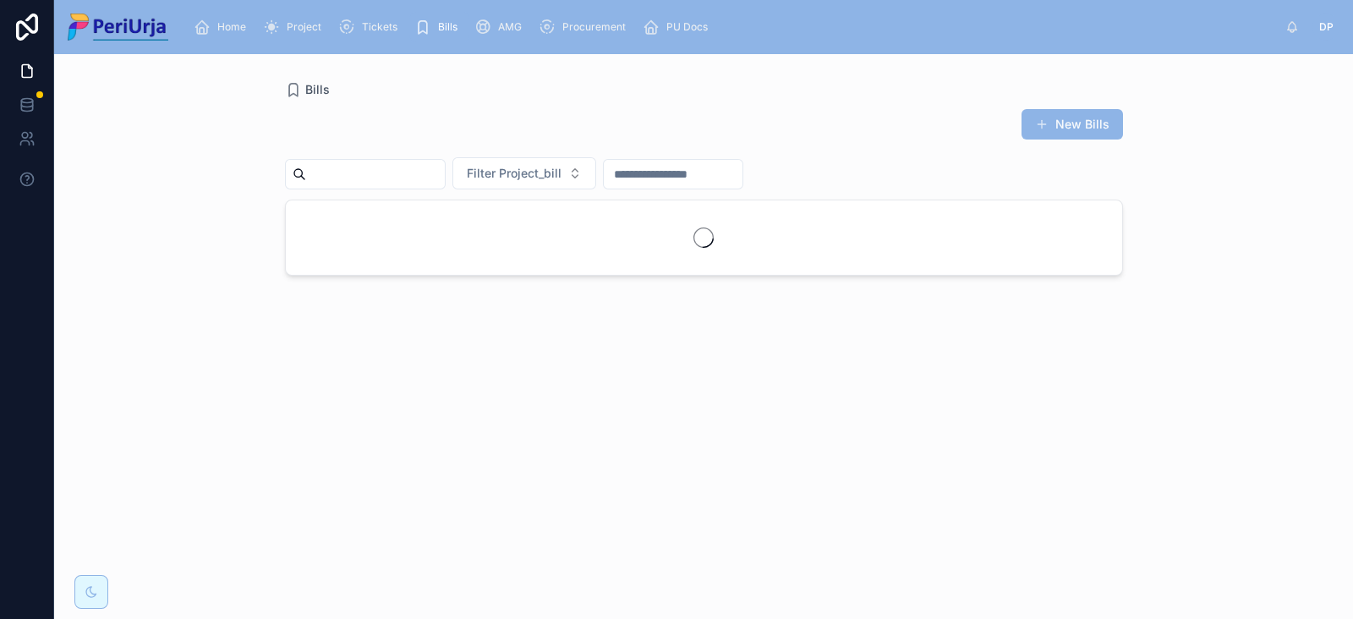
click at [499, 25] on span "AMG" at bounding box center [510, 27] width 24 height 14
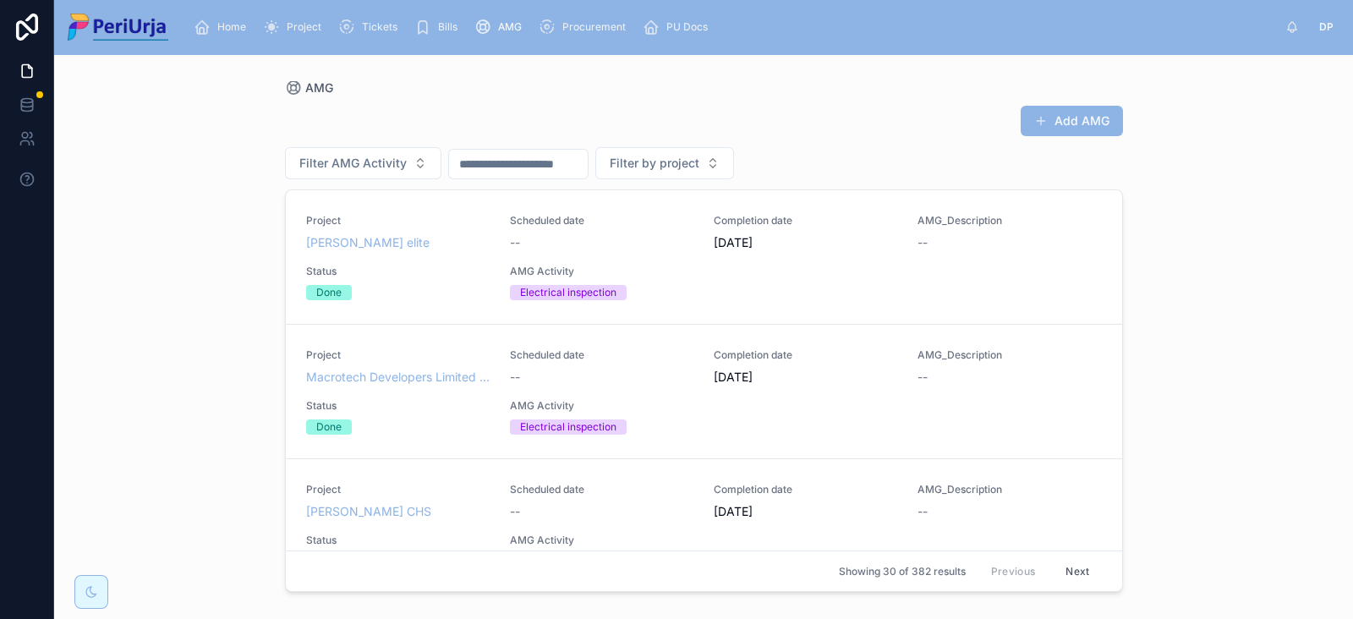
click at [566, 27] on span "Procurement" at bounding box center [593, 27] width 63 height 14
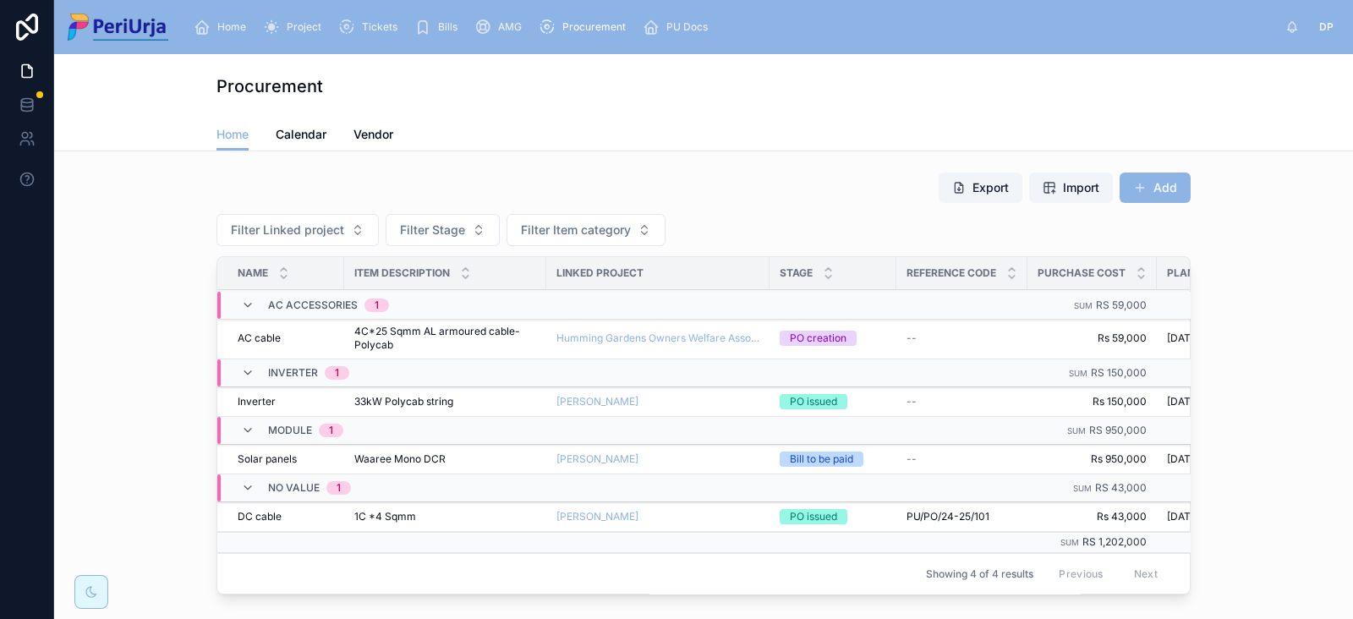
click at [689, 27] on span "PU Docs" at bounding box center [686, 27] width 41 height 14
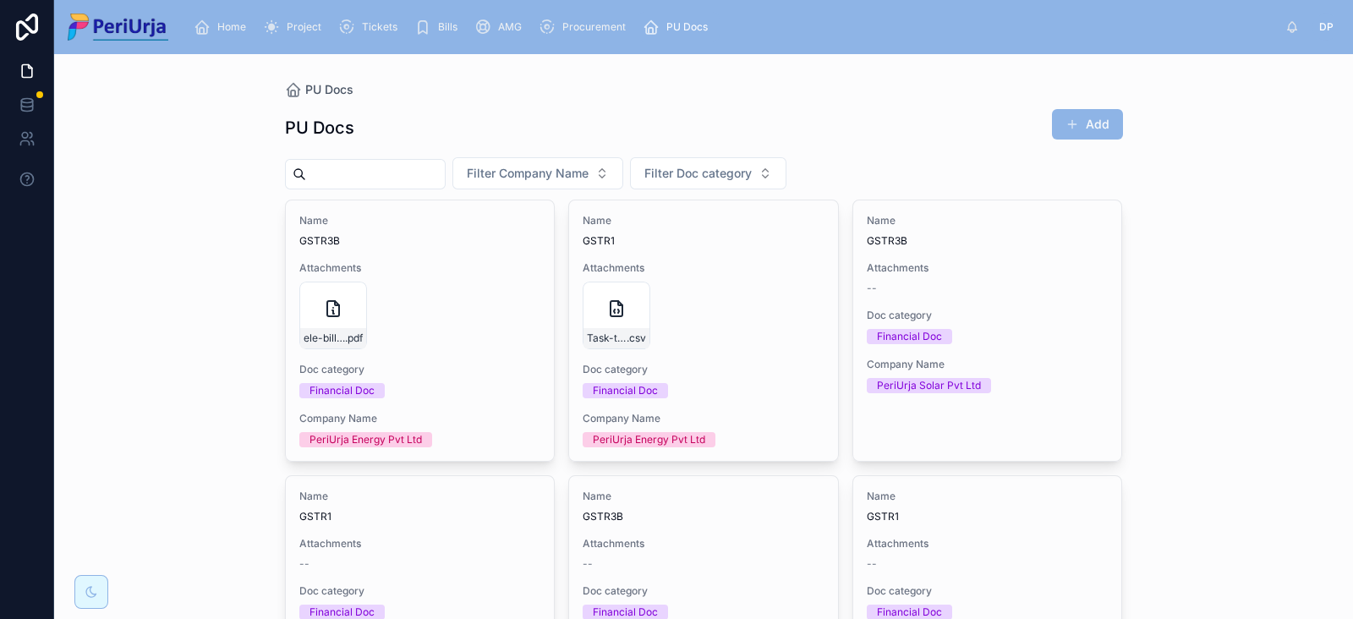
click at [280, 27] on div "Project" at bounding box center [295, 27] width 65 height 27
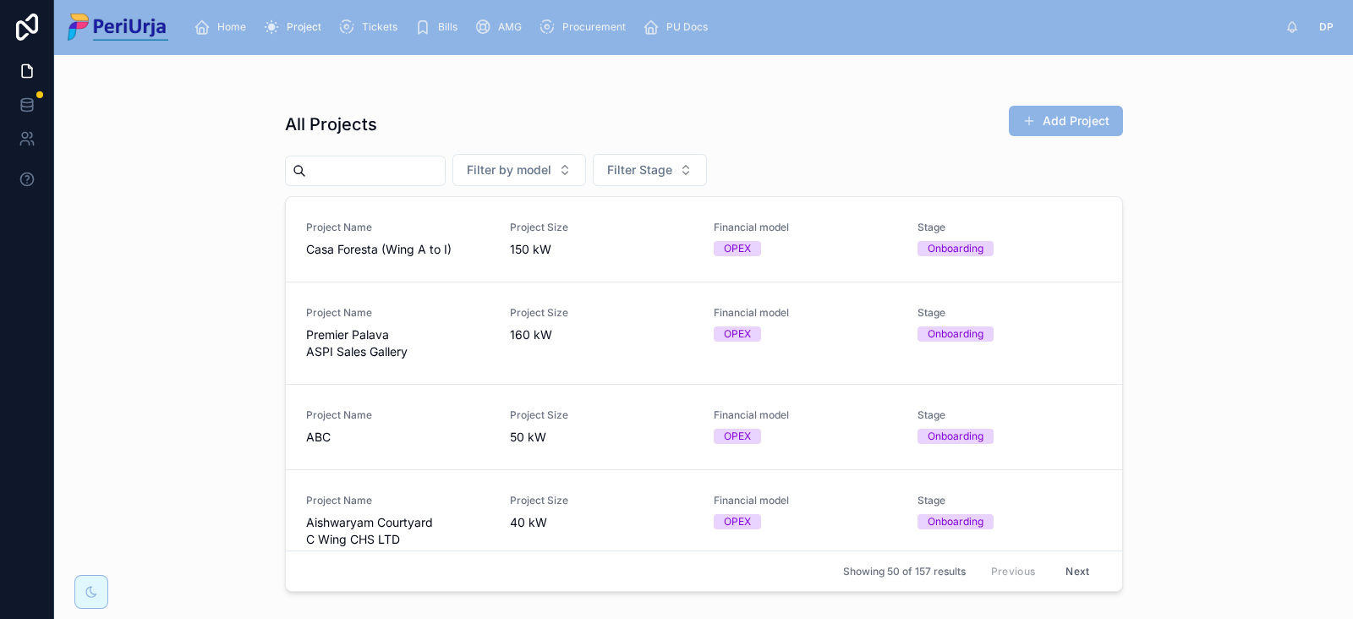
click at [212, 27] on div "Home" at bounding box center [223, 27] width 59 height 27
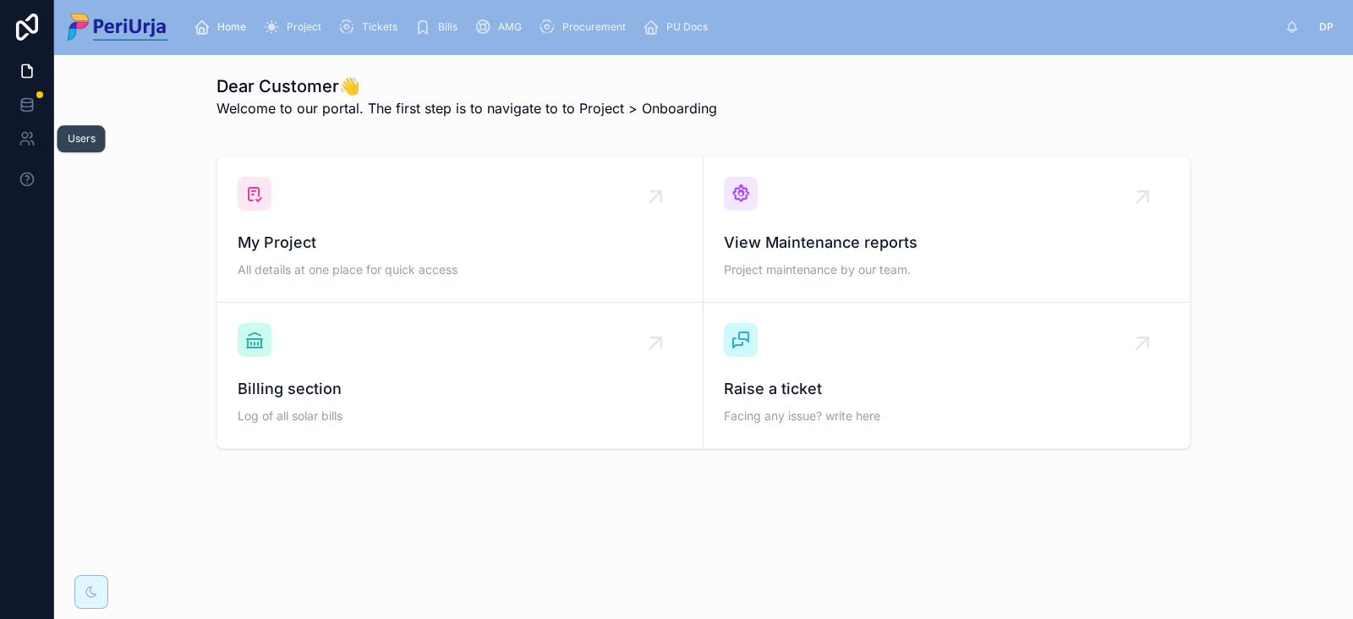
click at [31, 135] on icon at bounding box center [31, 135] width 3 height 5
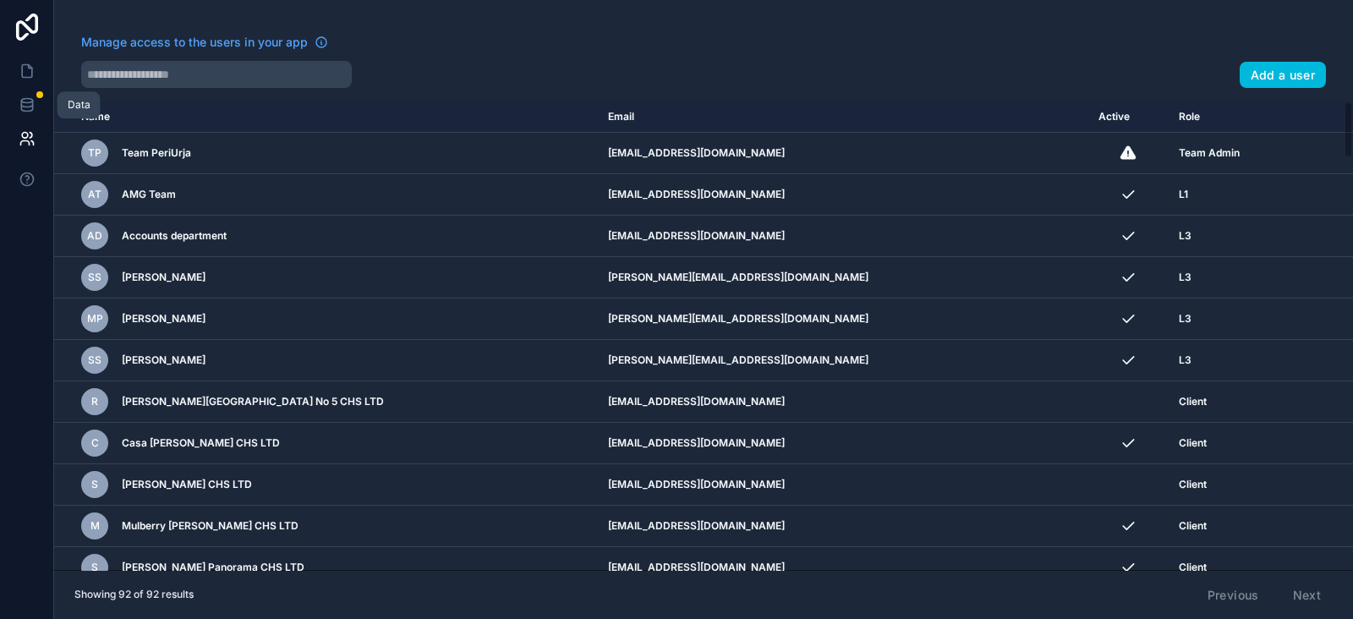
click at [29, 101] on icon at bounding box center [27, 104] width 17 height 17
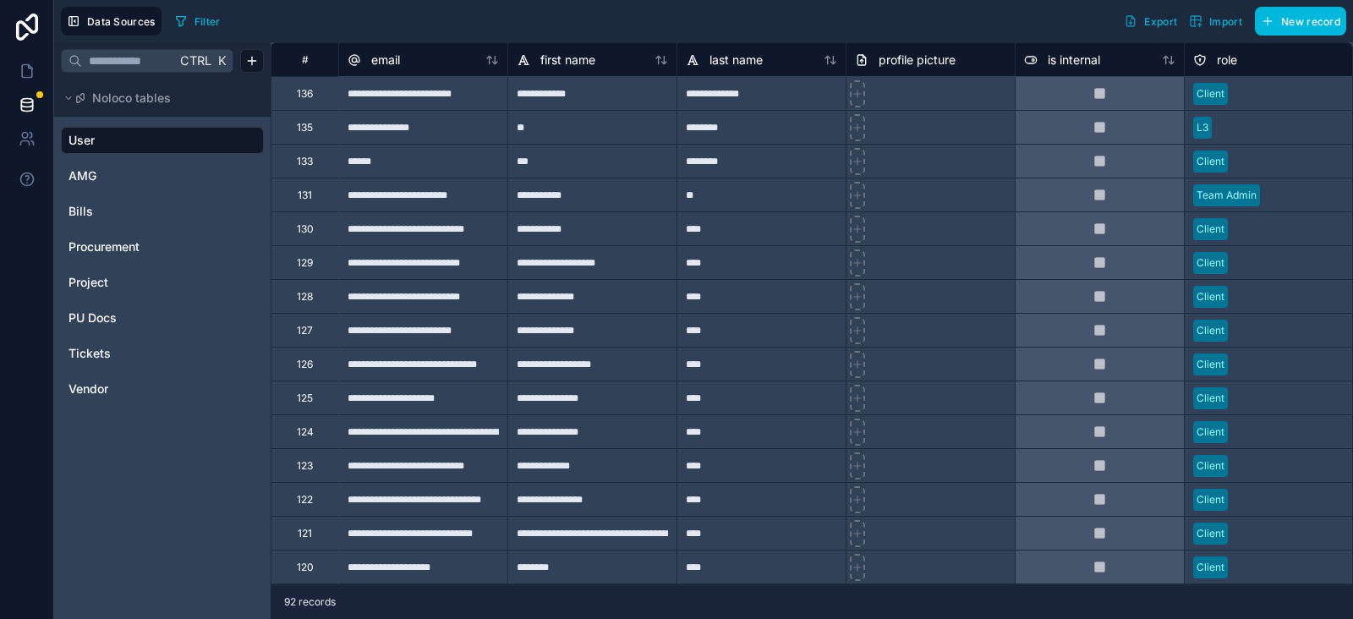
click at [98, 358] on span "Tickets" at bounding box center [89, 353] width 42 height 17
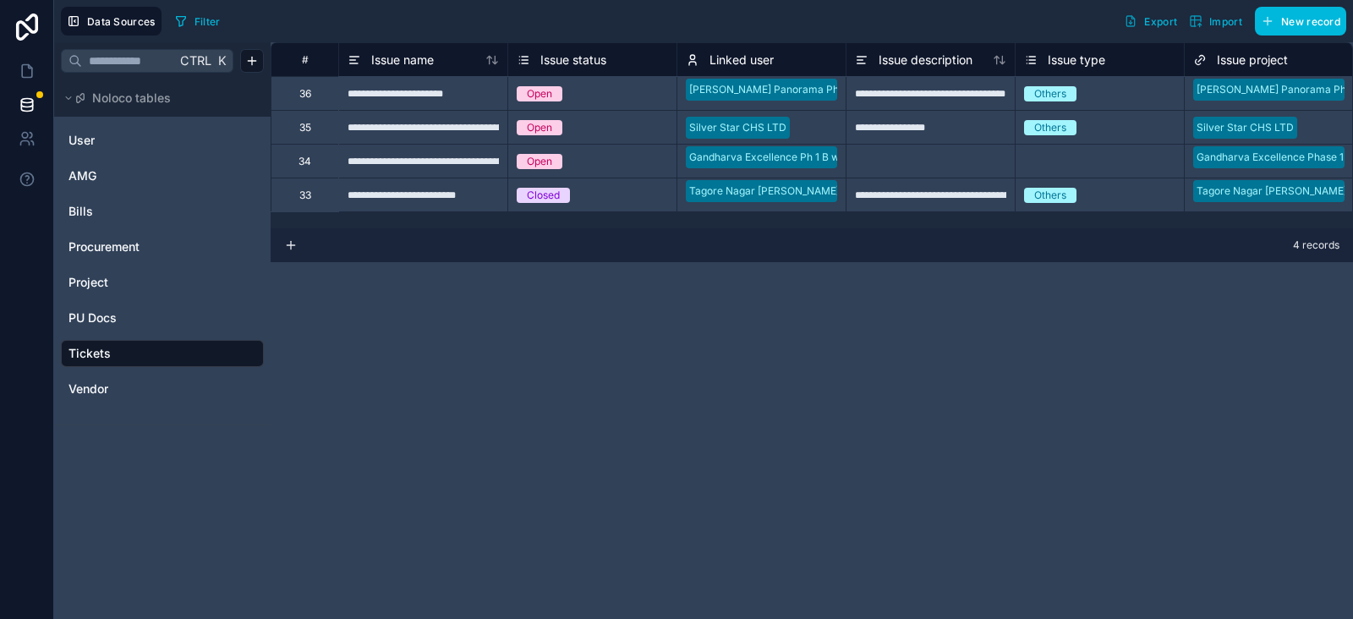
click at [115, 380] on link "Vendor" at bounding box center [160, 388] width 184 height 17
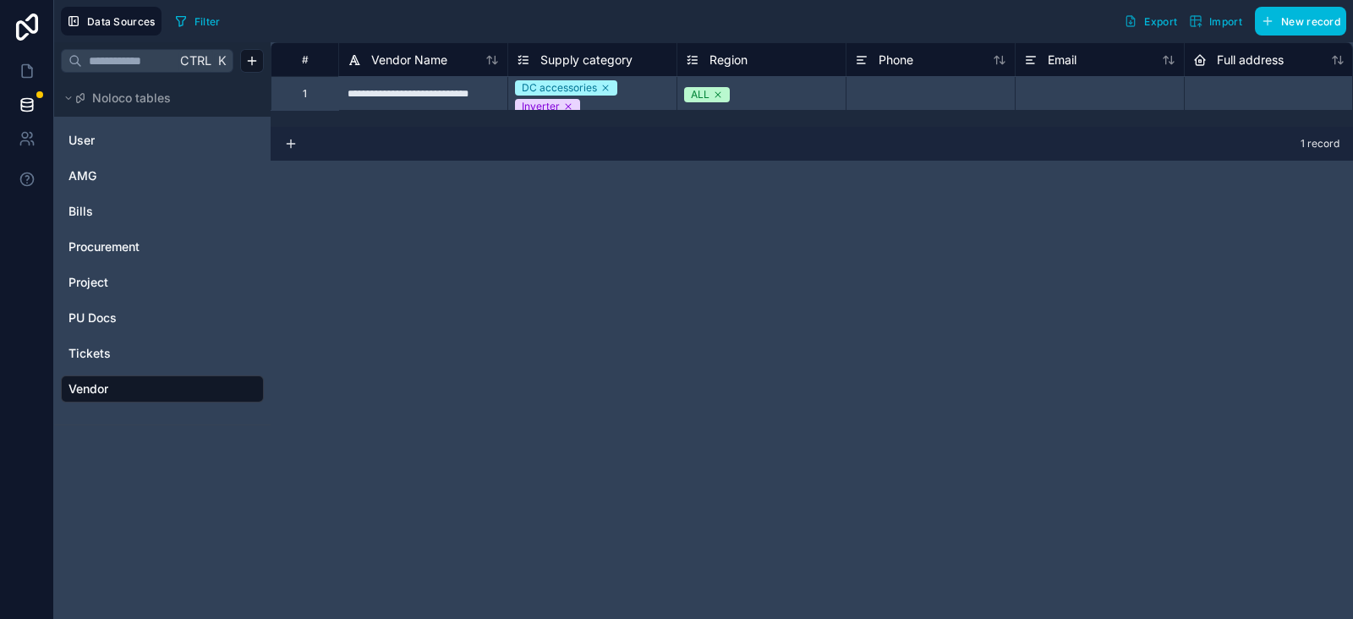
click at [133, 278] on link "Project" at bounding box center [160, 282] width 184 height 17
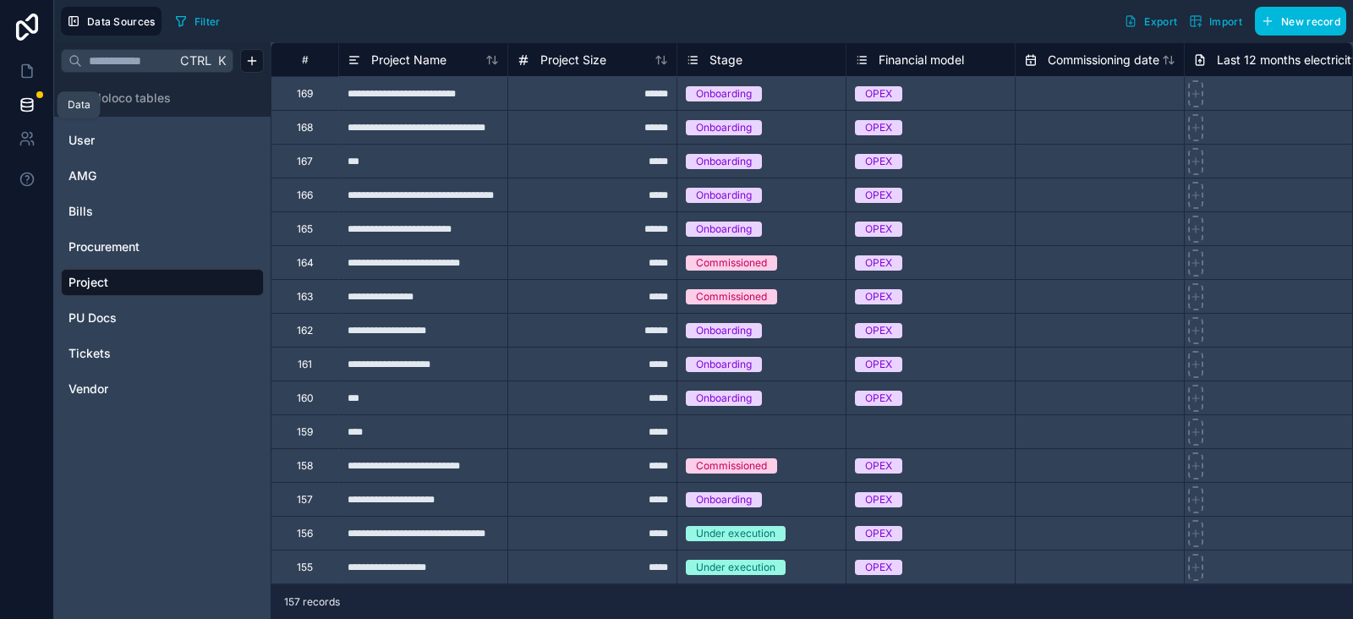
click at [37, 105] on link at bounding box center [26, 105] width 53 height 34
